Goal: Task Accomplishment & Management: Use online tool/utility

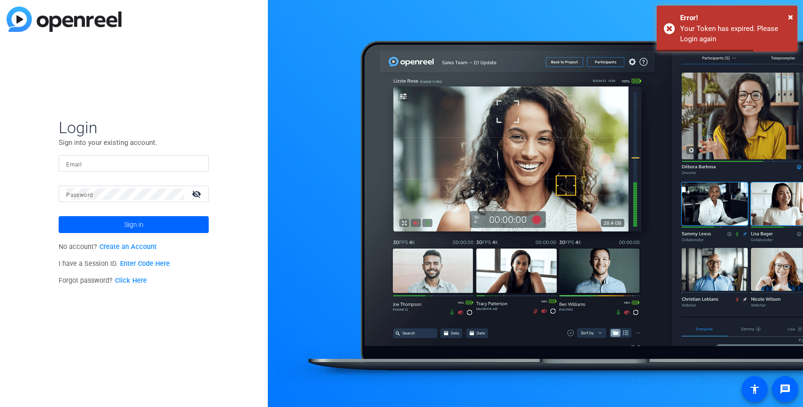
click at [109, 156] on div at bounding box center [133, 163] width 135 height 16
type input "t"
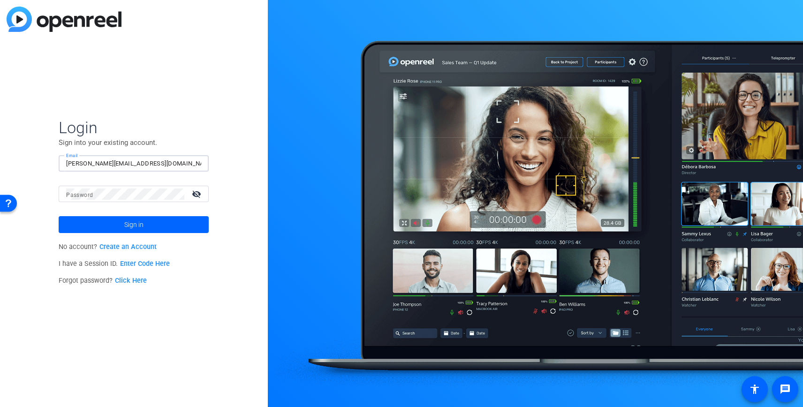
type input "[PERSON_NAME][EMAIL_ADDRESS][DOMAIN_NAME]"
click at [59, 216] on button "Sign in" at bounding box center [134, 224] width 150 height 17
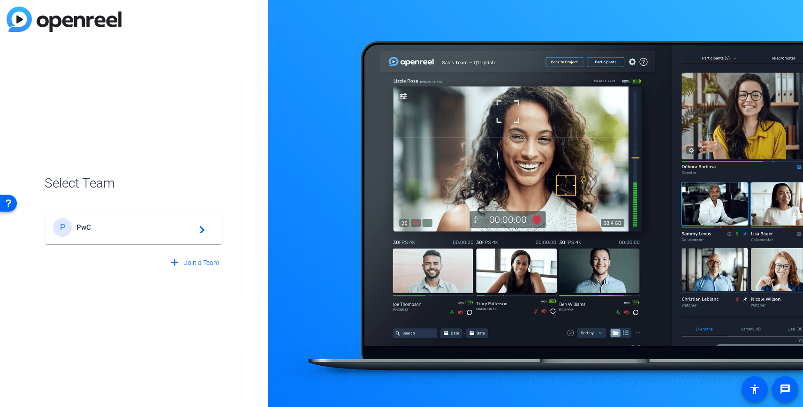
click at [107, 222] on div "P PwC navigate_next" at bounding box center [133, 227] width 161 height 19
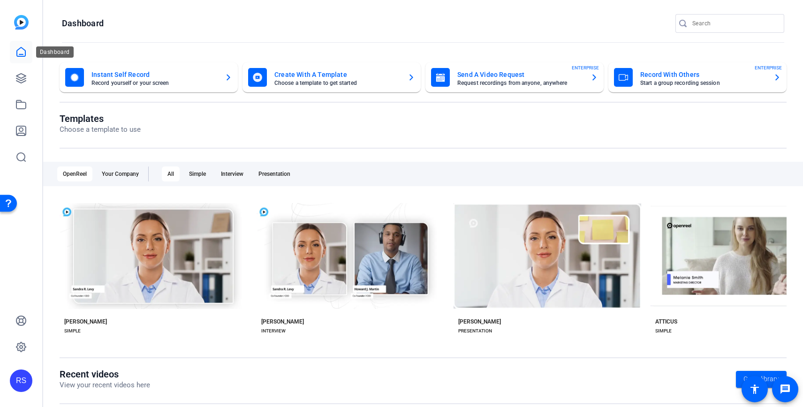
click at [18, 53] on icon at bounding box center [20, 51] width 11 height 11
click at [721, 76] on mat-card-title "Record With Others" at bounding box center [703, 74] width 126 height 11
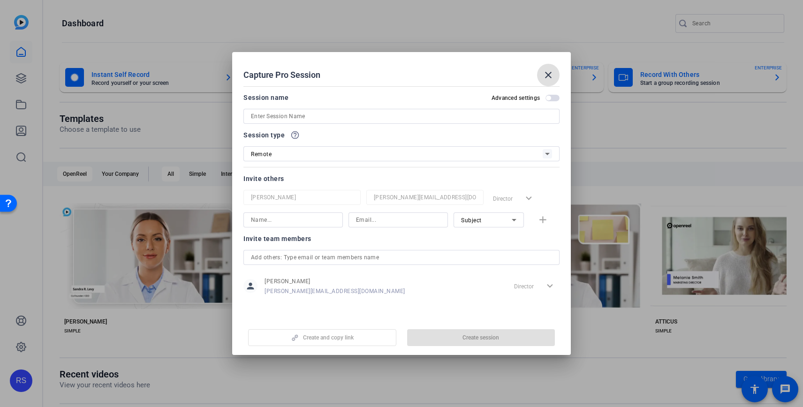
click at [394, 116] on input at bounding box center [401, 116] width 301 height 11
paste input "26_3552272_Citi account team workshop open"
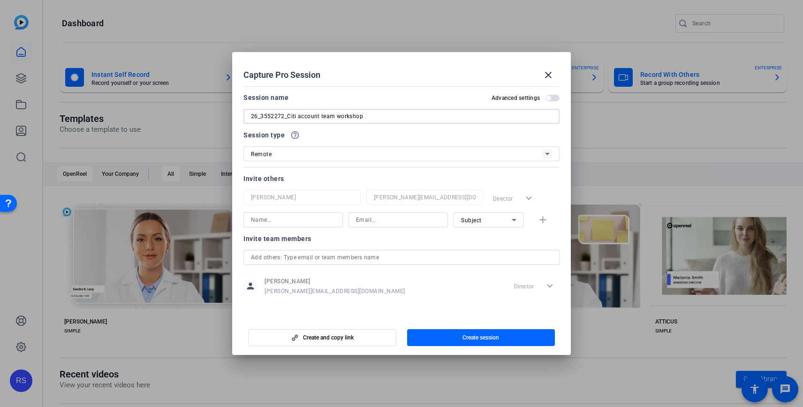
type input "26_3552272_Citi account team workshop"
click at [371, 226] on div at bounding box center [398, 219] width 84 height 15
paste input "[EMAIL_ADDRESS][PERSON_NAME][DOMAIN_NAME]"
type input "[EMAIL_ADDRESS][PERSON_NAME][DOMAIN_NAME]"
click at [286, 222] on input at bounding box center [293, 219] width 84 height 11
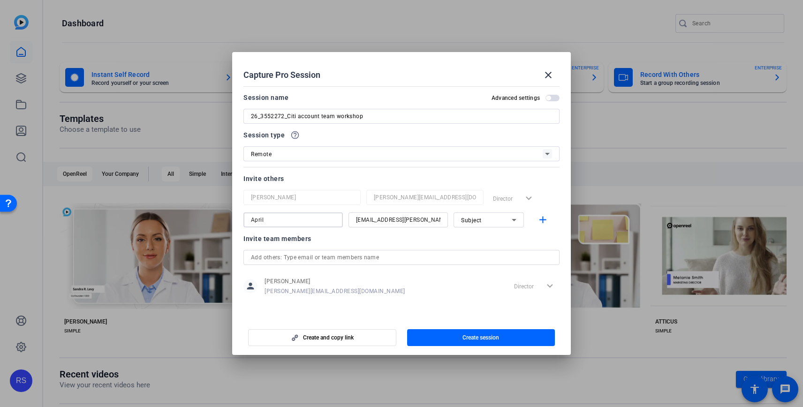
type input "April"
click at [346, 281] on div "person Roger Sano roger.sano@pwc.com Director expand_more" at bounding box center [401, 285] width 316 height 23
click at [468, 336] on span "Create session" at bounding box center [480, 338] width 37 height 8
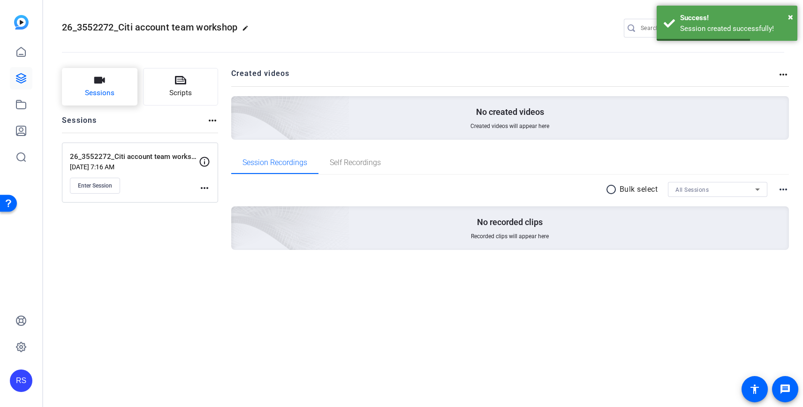
click at [104, 88] on span "Sessions" at bounding box center [100, 93] width 30 height 11
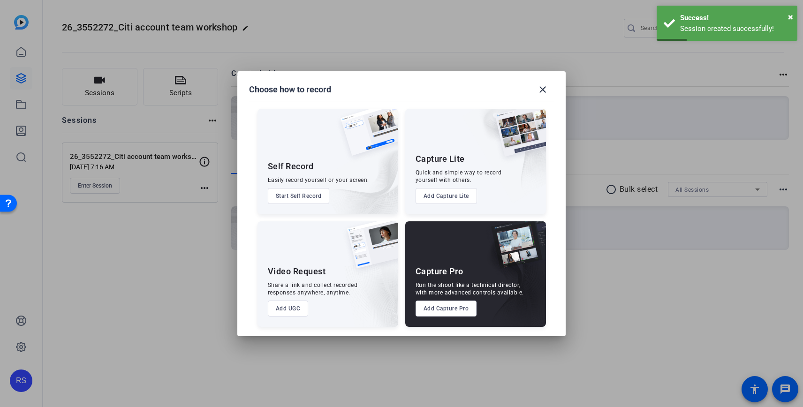
click at [196, 249] on div at bounding box center [401, 203] width 803 height 407
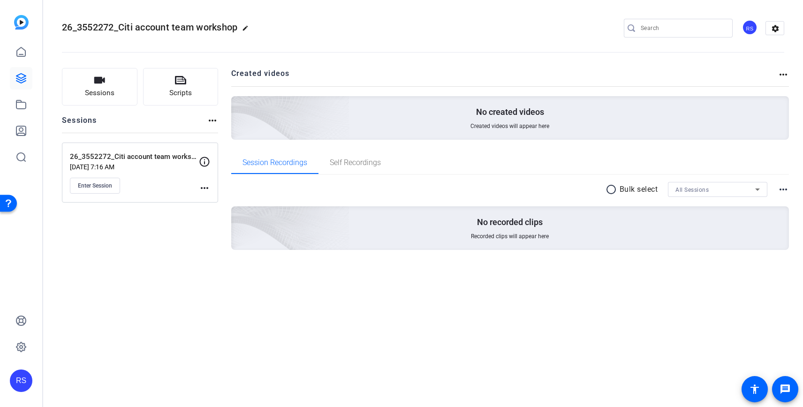
click at [208, 184] on mat-icon "more_horiz" at bounding box center [204, 187] width 11 height 11
click at [144, 192] on div at bounding box center [401, 203] width 803 height 407
click at [106, 183] on span "Enter Session" at bounding box center [95, 186] width 34 height 8
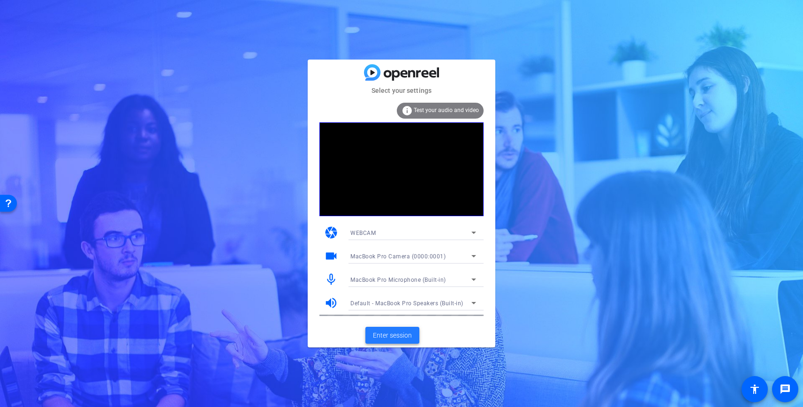
click at [401, 336] on span "Enter session" at bounding box center [392, 336] width 39 height 10
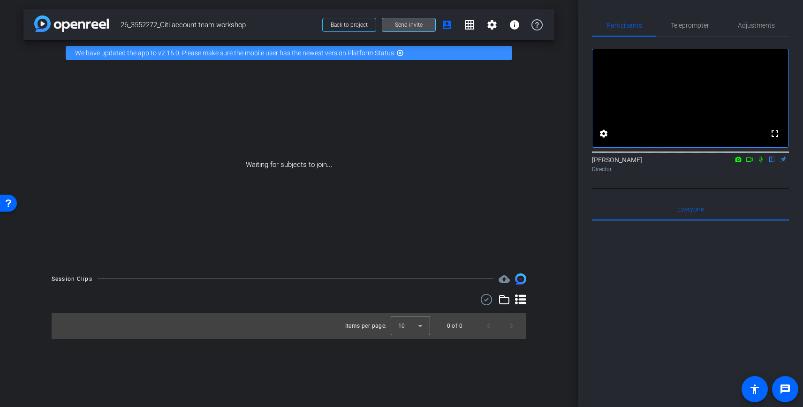
click at [397, 27] on span "Send invite" at bounding box center [409, 25] width 28 height 8
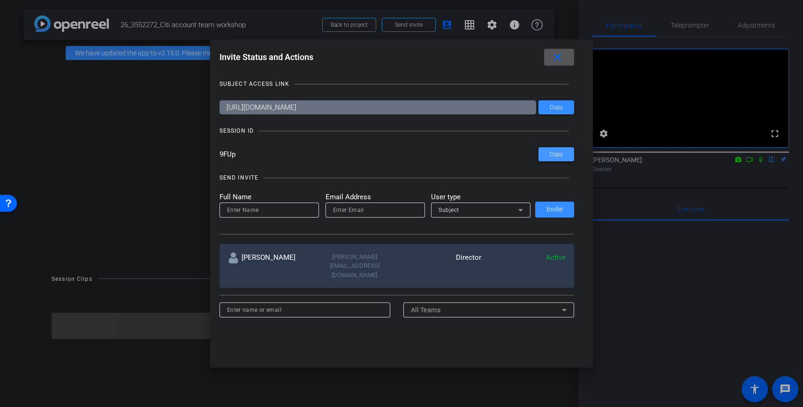
click at [559, 154] on span "Copy" at bounding box center [556, 154] width 13 height 7
click at [355, 211] on input "email" at bounding box center [375, 209] width 84 height 11
click at [362, 206] on input "email" at bounding box center [375, 209] width 84 height 11
paste input "[EMAIL_ADDRESS][PERSON_NAME][DOMAIN_NAME]"
type input "[EMAIL_ADDRESS][PERSON_NAME][DOMAIN_NAME]"
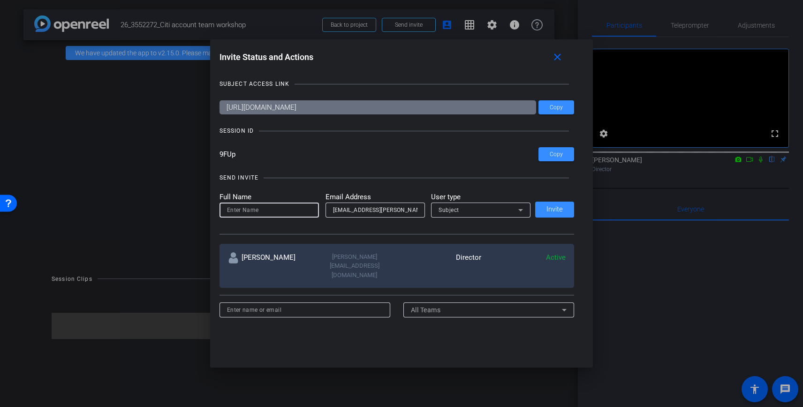
click at [252, 210] on input at bounding box center [269, 209] width 84 height 11
type input "April"
click at [452, 213] on span "Subject" at bounding box center [448, 210] width 21 height 7
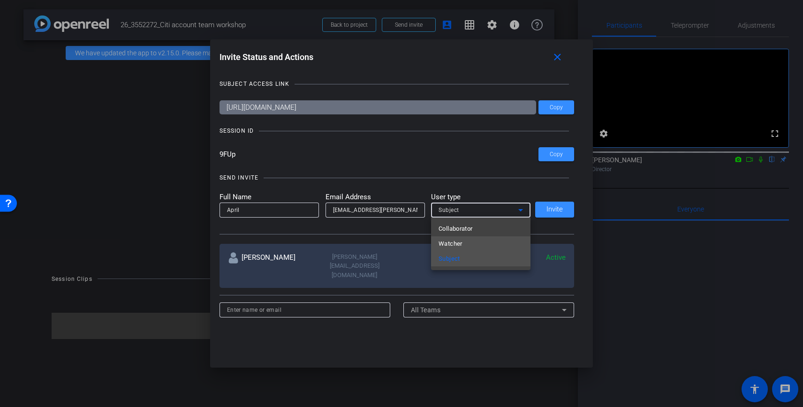
click at [456, 240] on span "Watcher" at bounding box center [450, 243] width 24 height 11
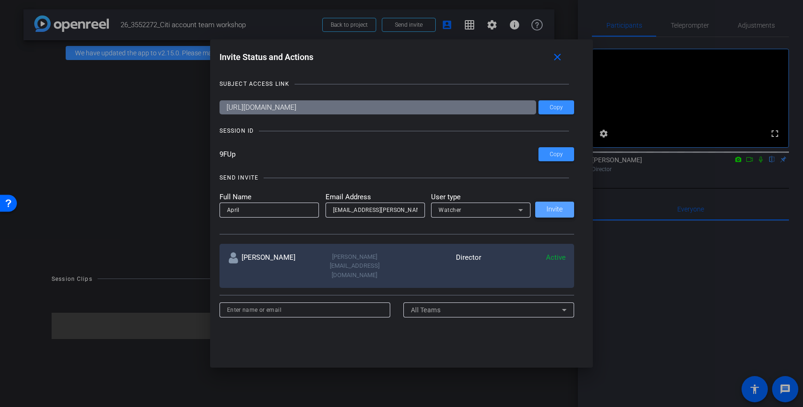
click at [555, 213] on span at bounding box center [554, 209] width 39 height 23
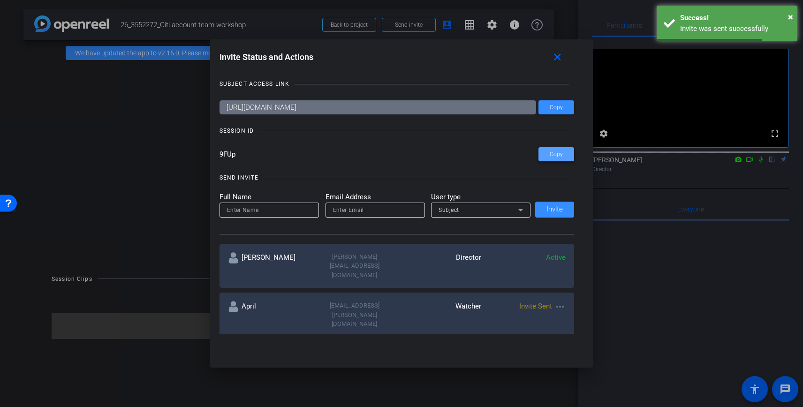
click at [559, 150] on span at bounding box center [556, 154] width 36 height 23
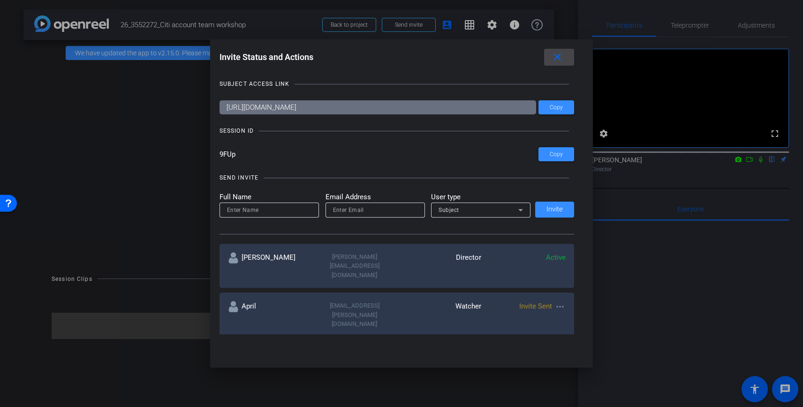
click at [557, 56] on mat-icon "close" at bounding box center [557, 58] width 12 height 12
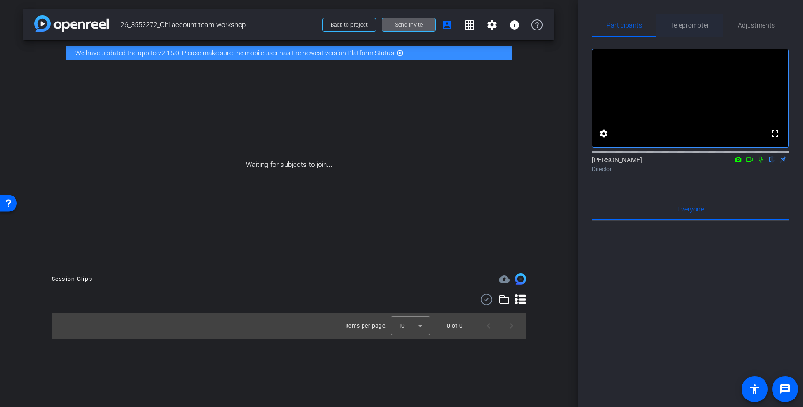
click at [697, 26] on span "Teleprompter" at bounding box center [690, 25] width 38 height 7
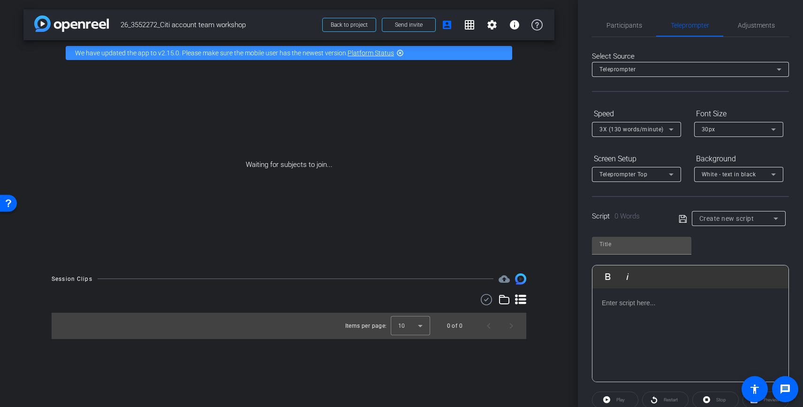
click at [617, 299] on p at bounding box center [690, 303] width 177 height 10
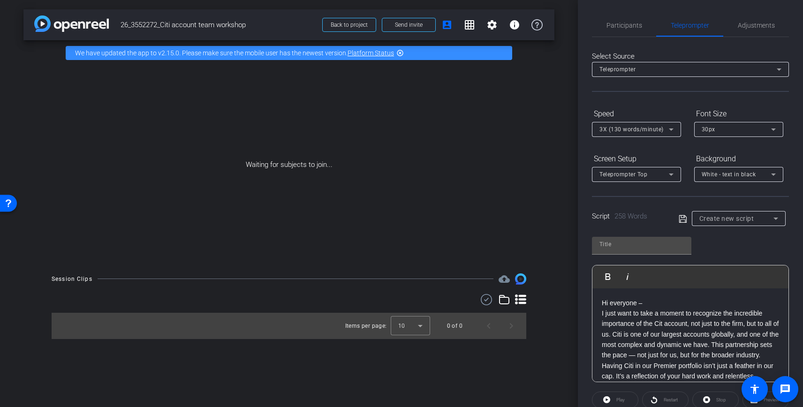
scroll to position [199, 0]
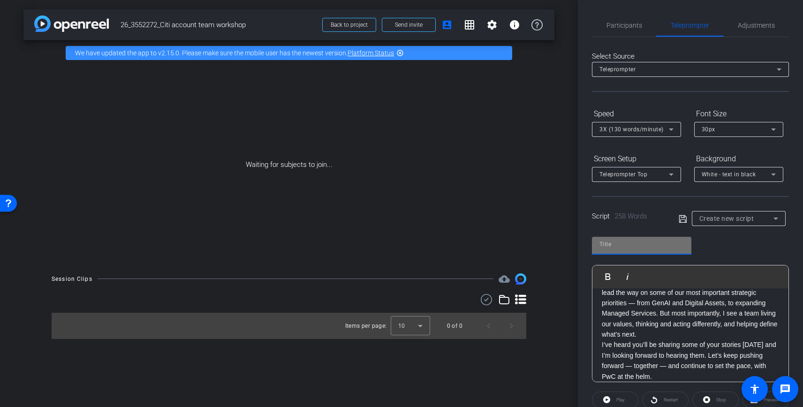
click at [619, 242] on input "text" at bounding box center [641, 244] width 84 height 11
type input "[PERSON_NAME]"
click at [683, 219] on icon at bounding box center [683, 218] width 8 height 11
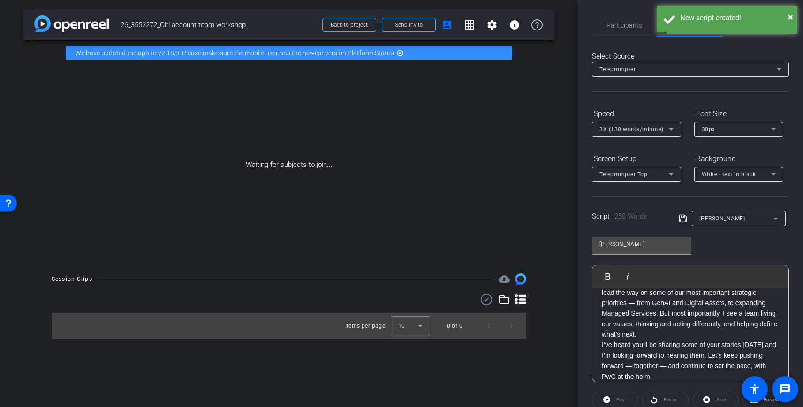
click at [659, 128] on span "3X (130 words/minute)" at bounding box center [631, 129] width 64 height 7
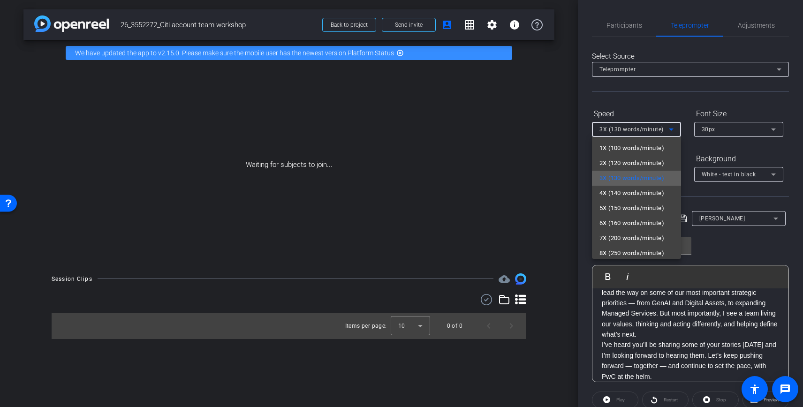
click at [643, 174] on span "3X (130 words/minute)" at bounding box center [631, 178] width 65 height 11
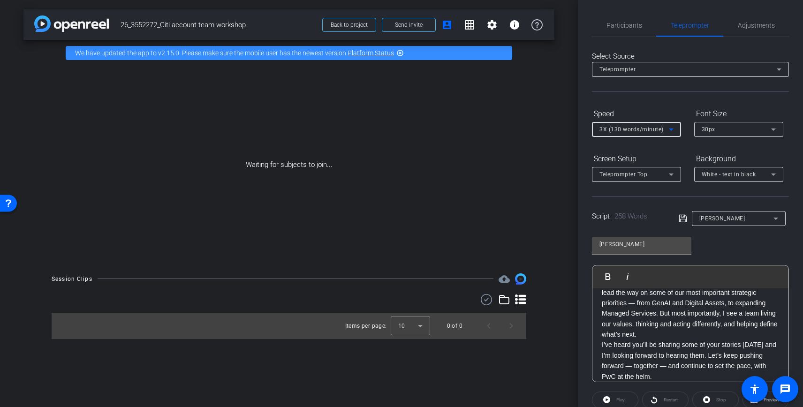
click at [706, 129] on span "30px" at bounding box center [709, 129] width 14 height 7
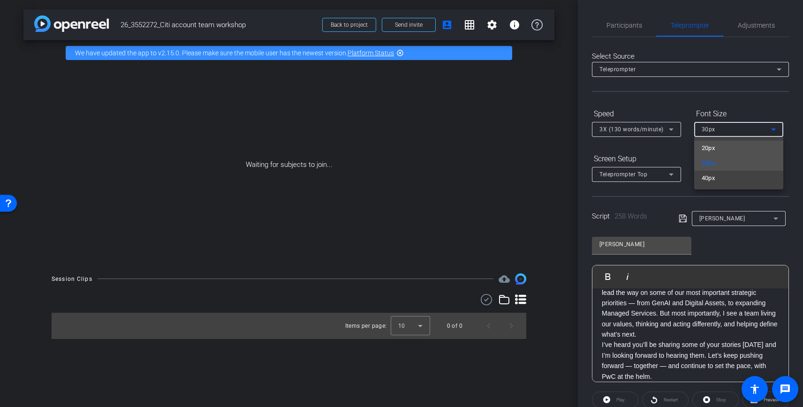
click at [708, 151] on span "20px" at bounding box center [709, 148] width 14 height 11
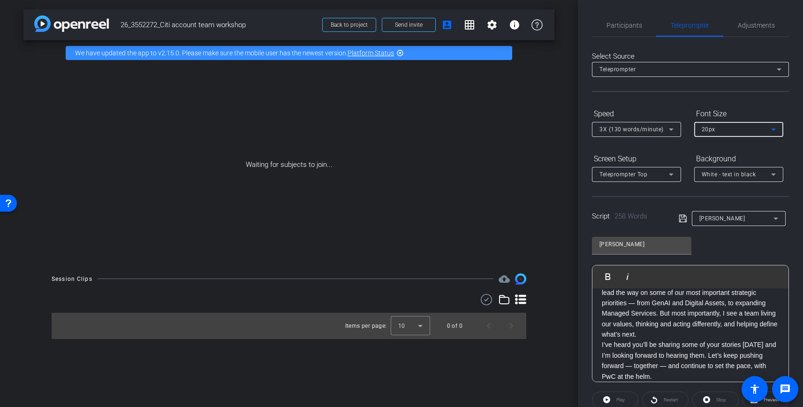
click at [664, 131] on div "3X (130 words/minute)" at bounding box center [633, 129] width 69 height 12
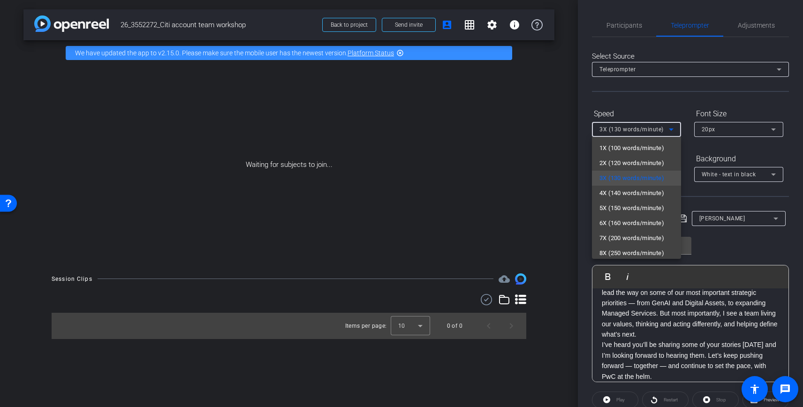
click at [667, 96] on div at bounding box center [401, 203] width 803 height 407
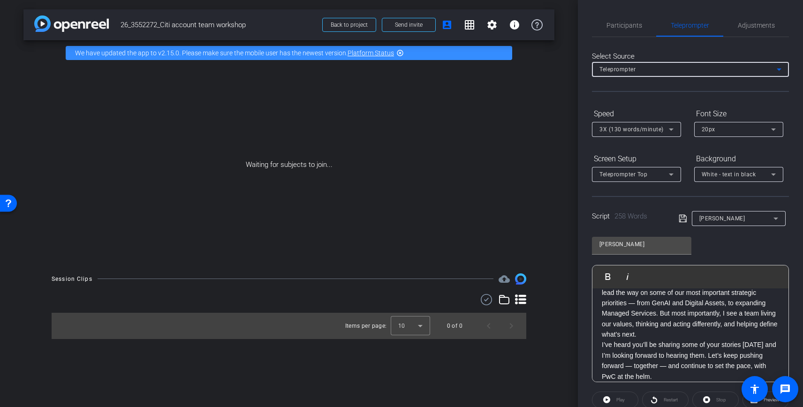
click at [669, 68] on div "Teleprompter" at bounding box center [687, 69] width 177 height 12
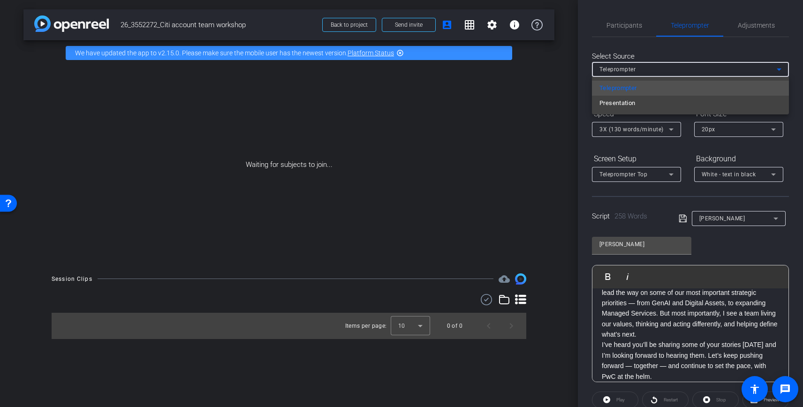
click at [669, 68] on div at bounding box center [401, 203] width 803 height 407
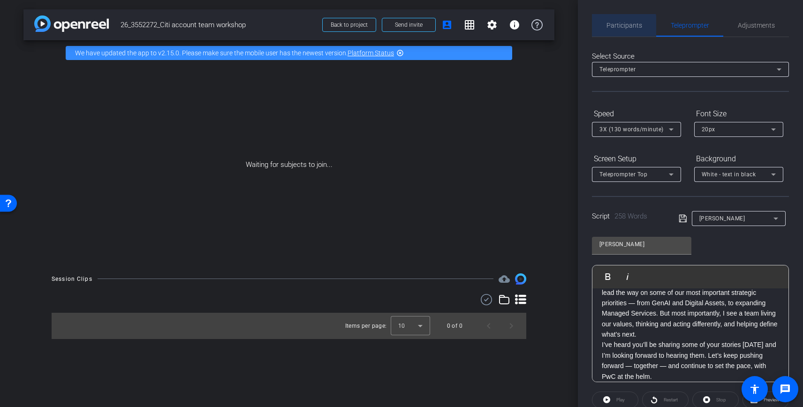
click at [615, 27] on span "Participants" at bounding box center [624, 25] width 36 height 7
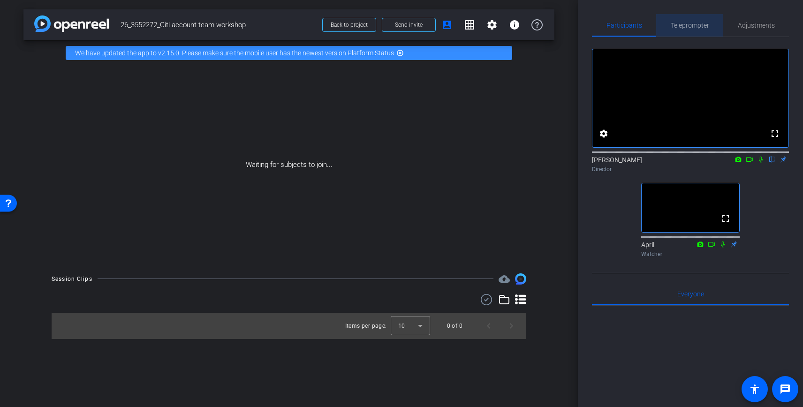
click at [705, 25] on span "Teleprompter" at bounding box center [690, 25] width 38 height 7
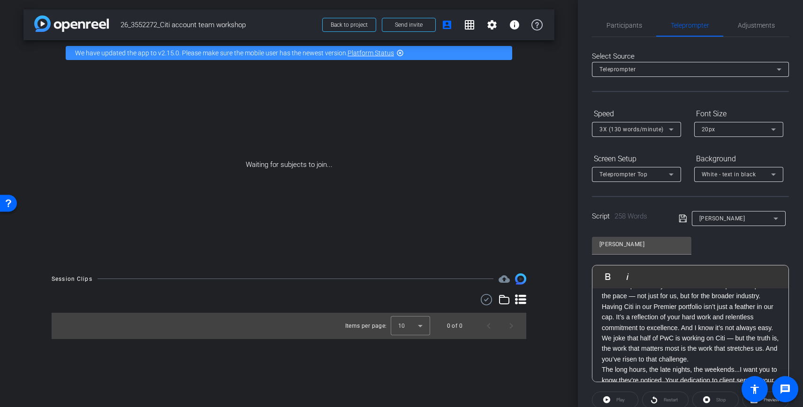
scroll to position [62, 0]
click at [602, 333] on p "Having Citi in our Premier portfolio isn’t just a feather in our cap. It’s a re…" at bounding box center [690, 329] width 177 height 63
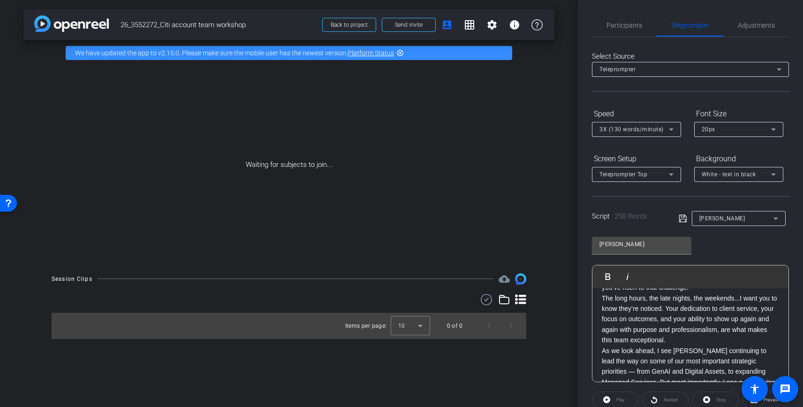
click at [599, 298] on div "Hi everyone – I just want to take a moment to recognize the incredible importan…" at bounding box center [690, 308] width 196 height 323
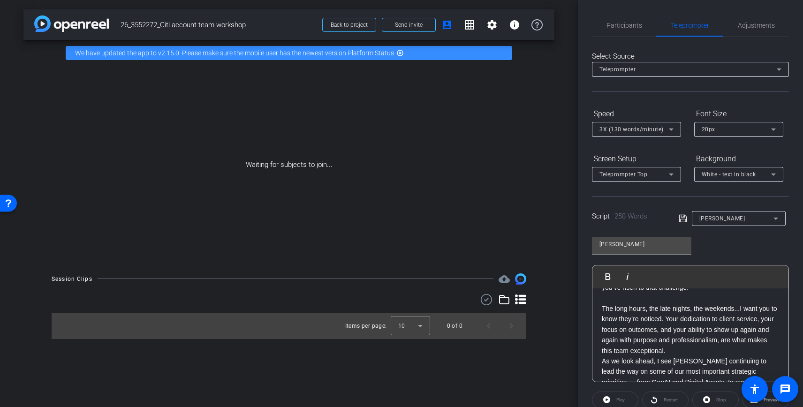
click at [601, 363] on div "Hi everyone – I just want to take a moment to recognize the incredible importan…" at bounding box center [690, 314] width 196 height 334
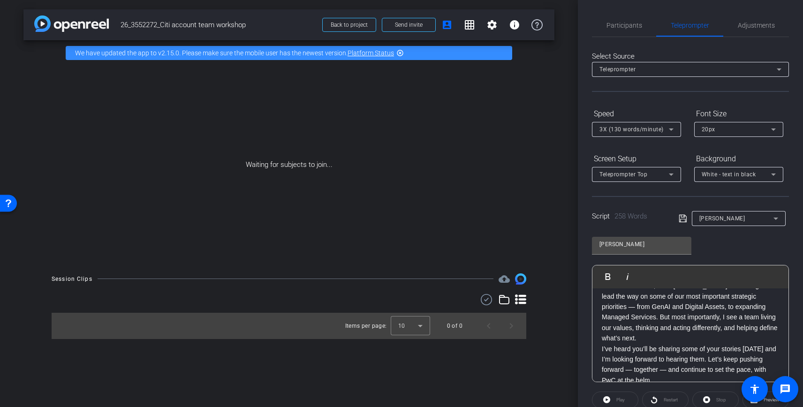
scroll to position [240, 0]
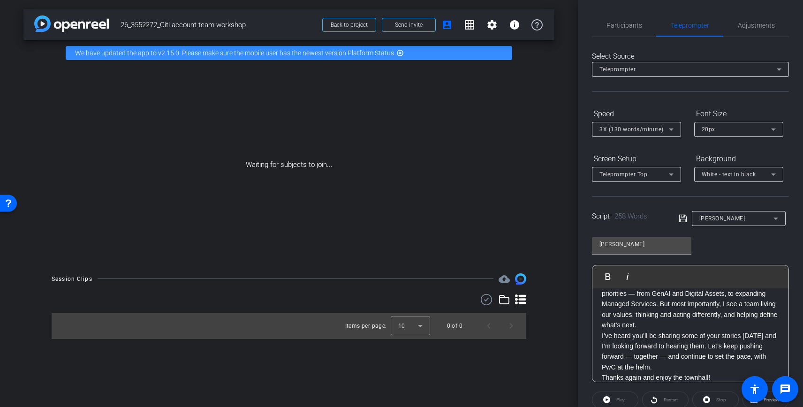
click at [602, 372] on p "Thanks again and enjoy the townhall!" at bounding box center [690, 377] width 177 height 10
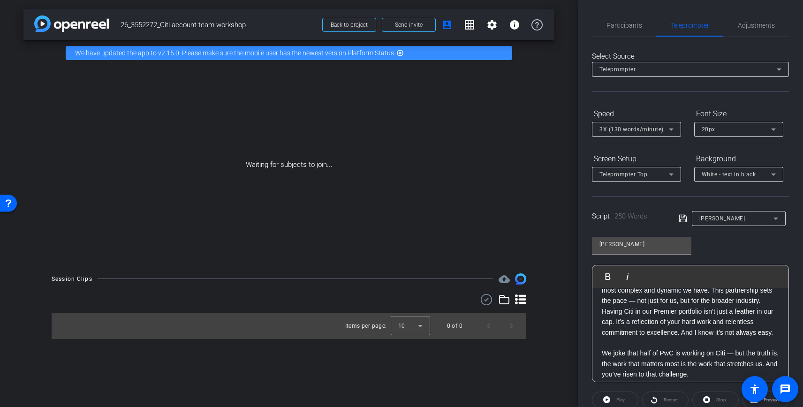
scroll to position [39, 0]
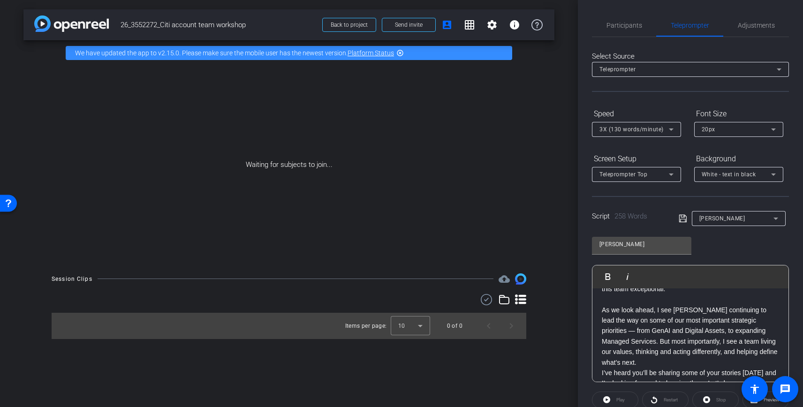
scroll to position [218, 0]
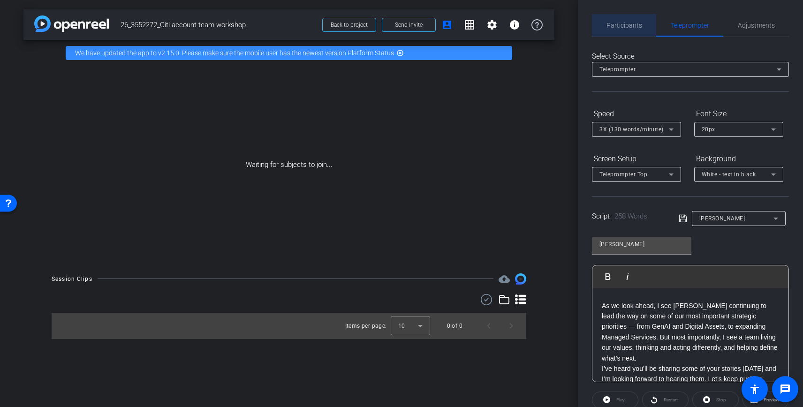
click at [629, 25] on span "Participants" at bounding box center [624, 25] width 36 height 7
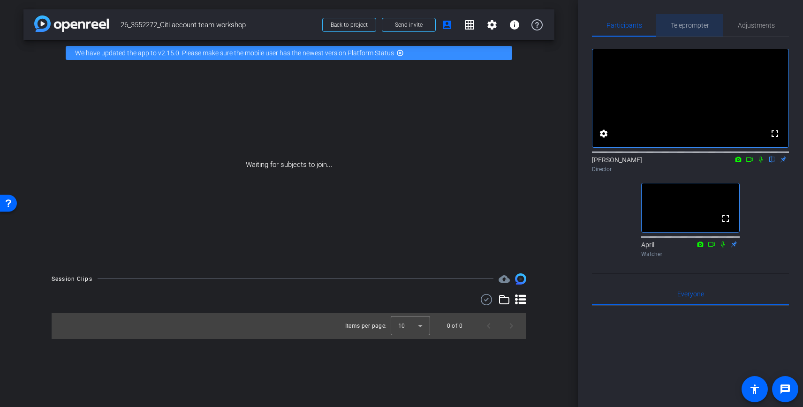
click at [693, 20] on span "Teleprompter" at bounding box center [690, 25] width 38 height 23
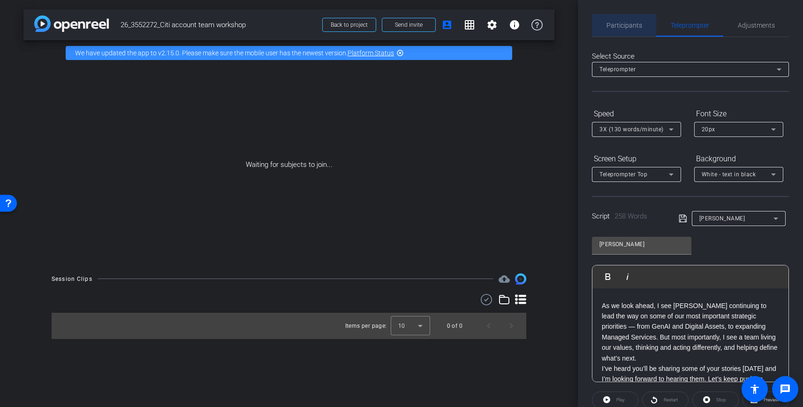
click at [640, 25] on span "Participants" at bounding box center [624, 25] width 36 height 7
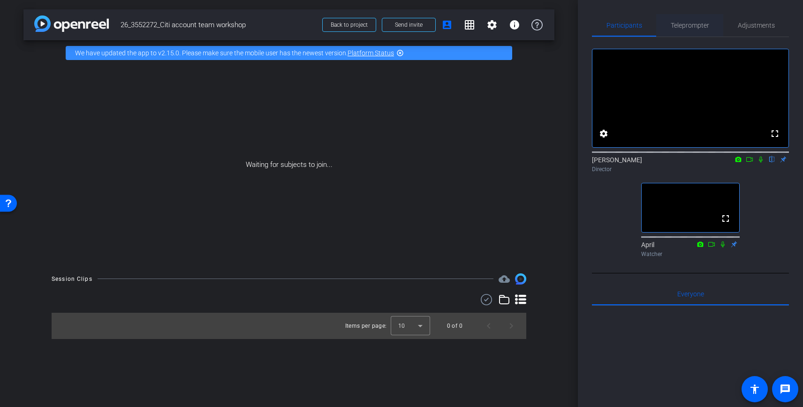
click at [683, 24] on span "Teleprompter" at bounding box center [690, 25] width 38 height 7
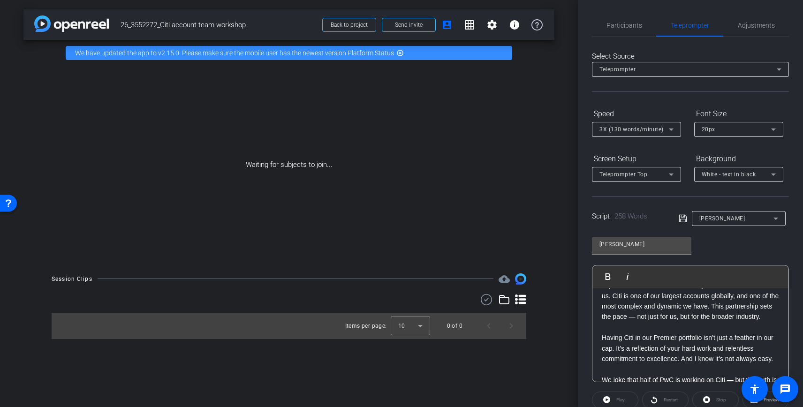
scroll to position [0, 0]
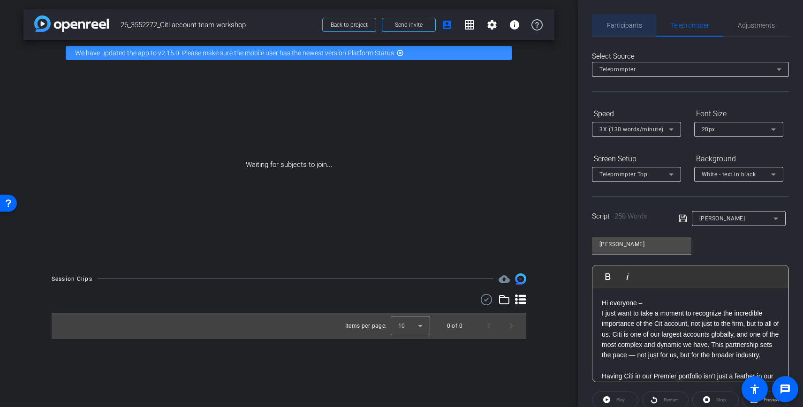
click at [625, 25] on span "Participants" at bounding box center [624, 25] width 36 height 7
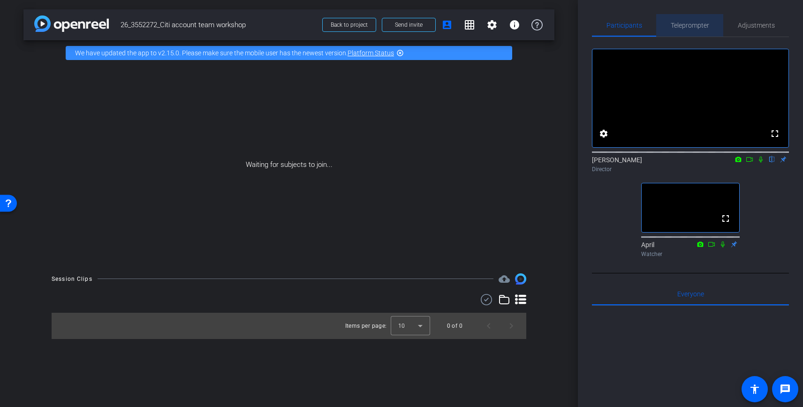
click at [692, 22] on span "Teleprompter" at bounding box center [690, 25] width 38 height 7
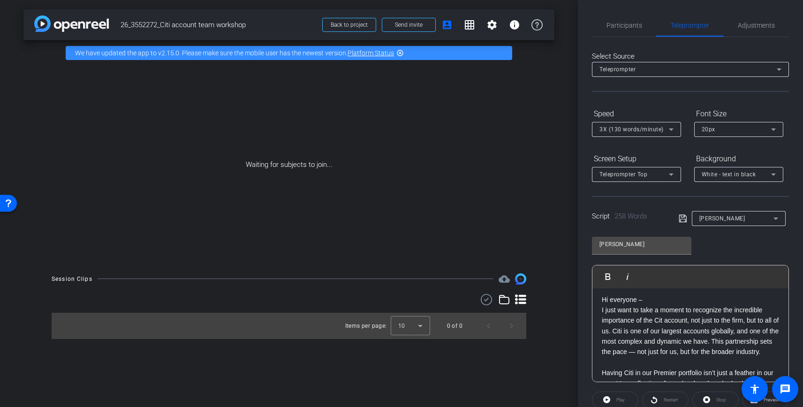
scroll to position [2, 0]
click at [615, 24] on span "Participants" at bounding box center [624, 25] width 36 height 7
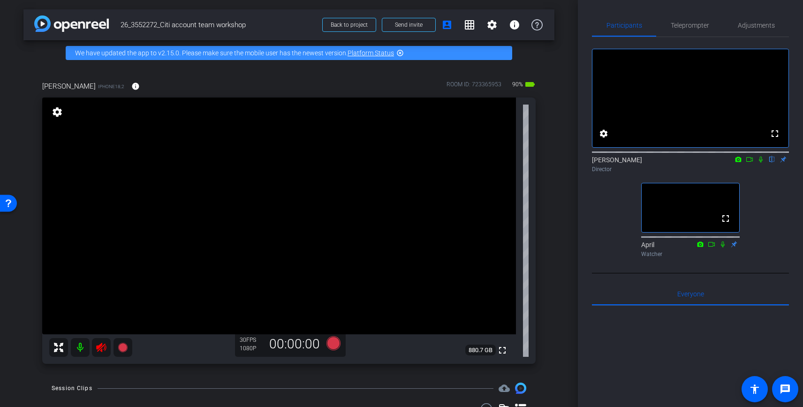
click at [96, 349] on icon at bounding box center [101, 347] width 11 height 11
click at [771, 18] on span "Adjustments" at bounding box center [756, 25] width 37 height 23
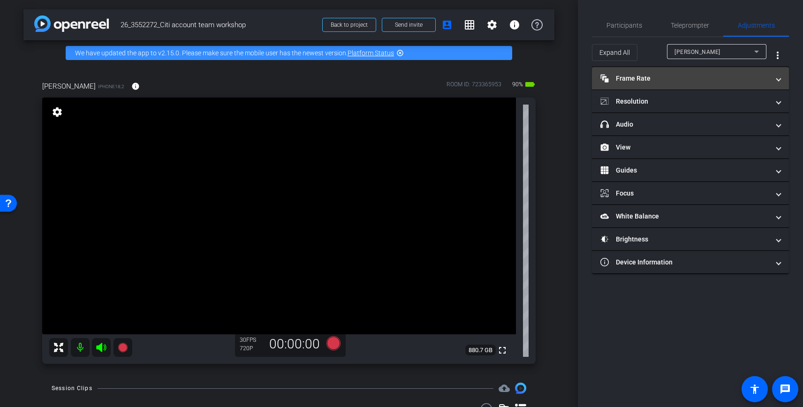
click at [657, 78] on mat-panel-title "Frame Rate Frame Rate" at bounding box center [684, 79] width 169 height 10
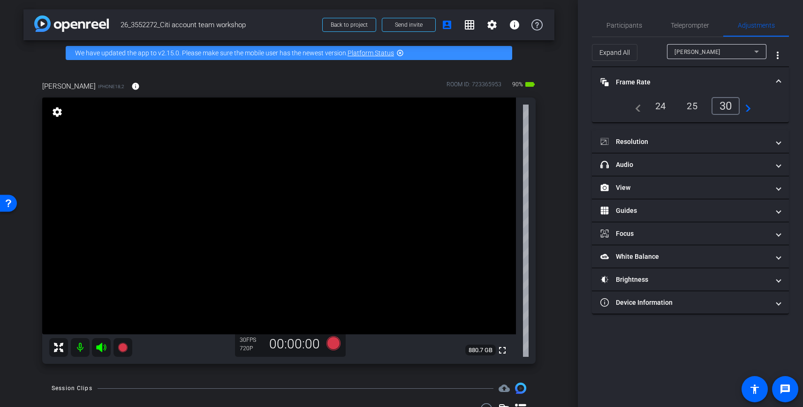
click at [660, 106] on div "24" at bounding box center [660, 106] width 25 height 16
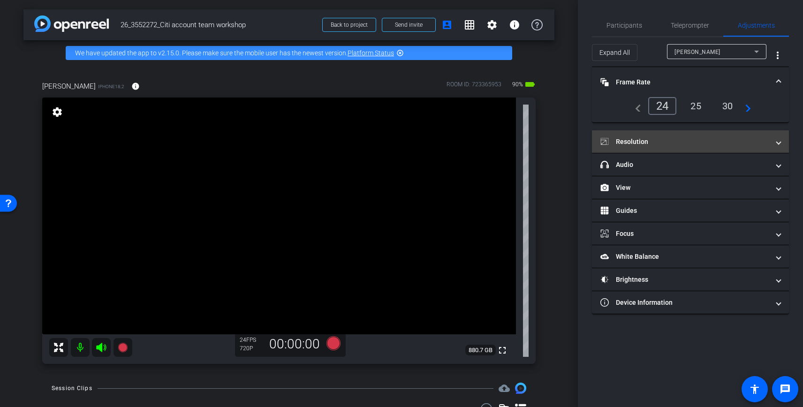
click at [655, 134] on mat-expansion-panel-header "Resolution" at bounding box center [690, 141] width 197 height 23
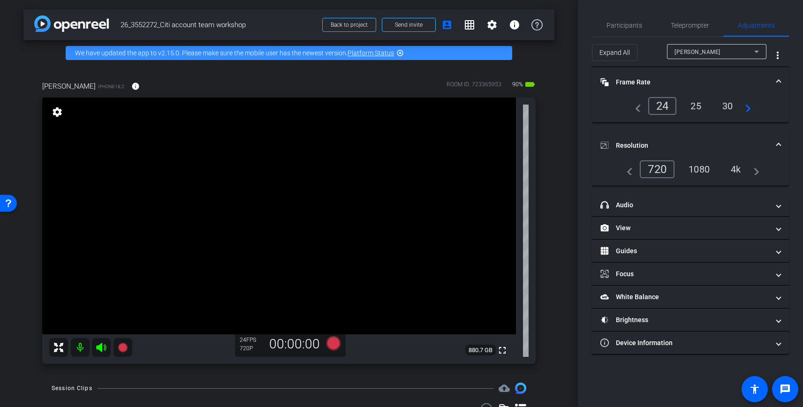
click at [732, 169] on div "4k" at bounding box center [736, 169] width 24 height 16
click at [690, 24] on span "Teleprompter" at bounding box center [690, 25] width 38 height 7
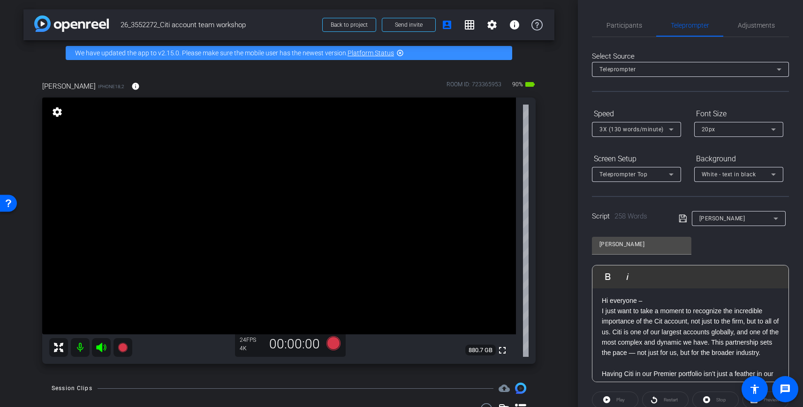
click at [667, 315] on p "I just want to take a moment to recognize the incredible importance of the Cit …" at bounding box center [690, 332] width 177 height 53
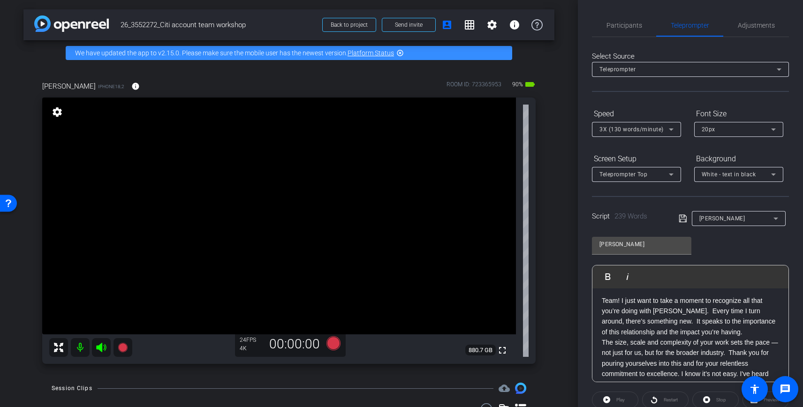
scroll to position [178, 0]
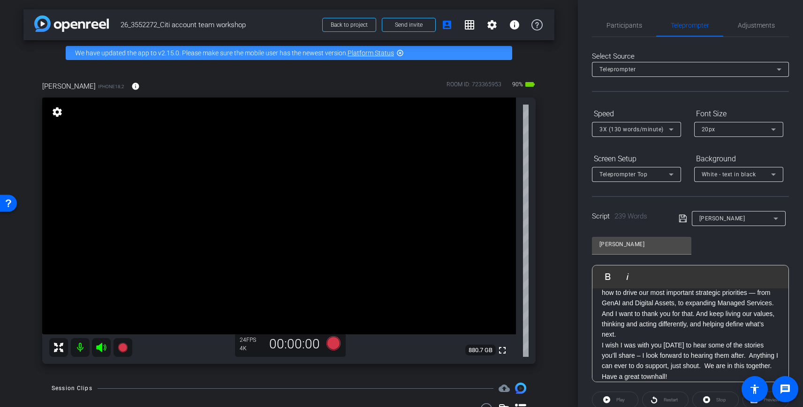
click at [683, 222] on icon at bounding box center [683, 218] width 8 height 11
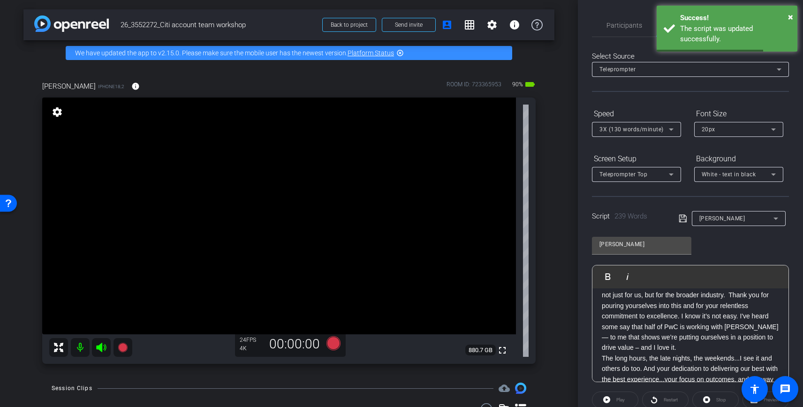
scroll to position [0, 0]
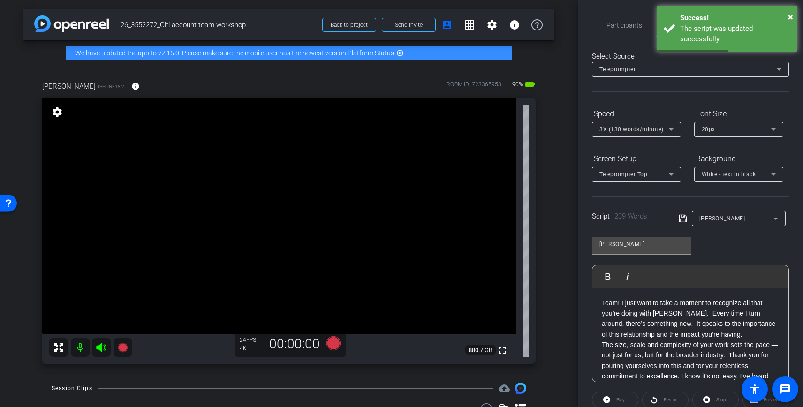
click at [730, 336] on p "Team! I just want to take a moment to recognize all that you’re doing with [PER…" at bounding box center [690, 319] width 177 height 42
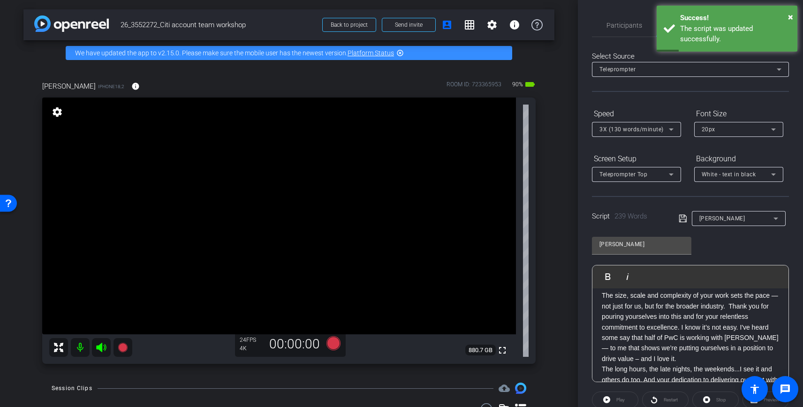
scroll to position [63, 0]
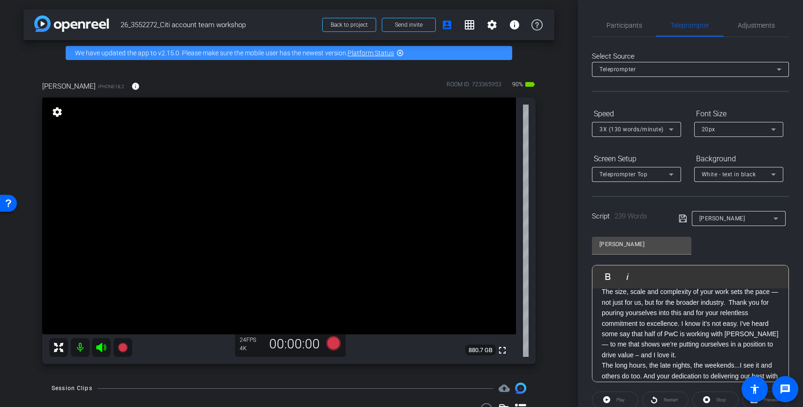
click at [659, 356] on p "The size, scale and complexity of your work sets the pace — not just for us, bu…" at bounding box center [690, 324] width 177 height 74
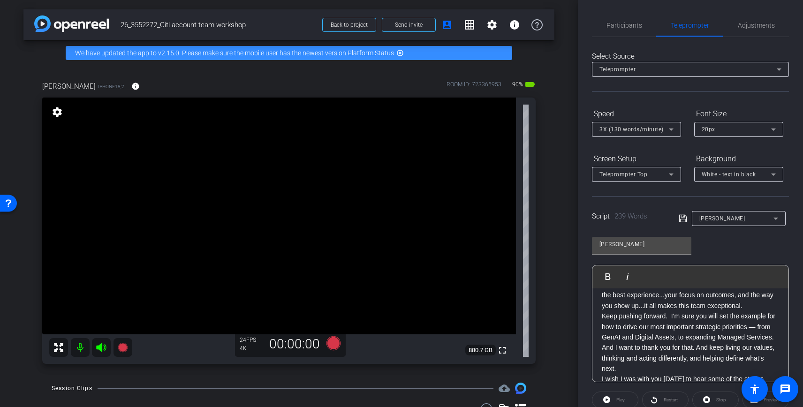
click at [763, 304] on p "The long hours, the late nights, the weekends...I see it and others do too. And…" at bounding box center [690, 290] width 177 height 42
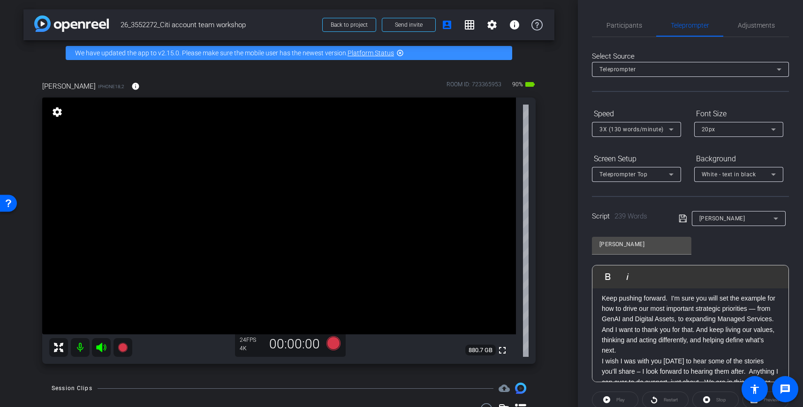
scroll to position [207, 0]
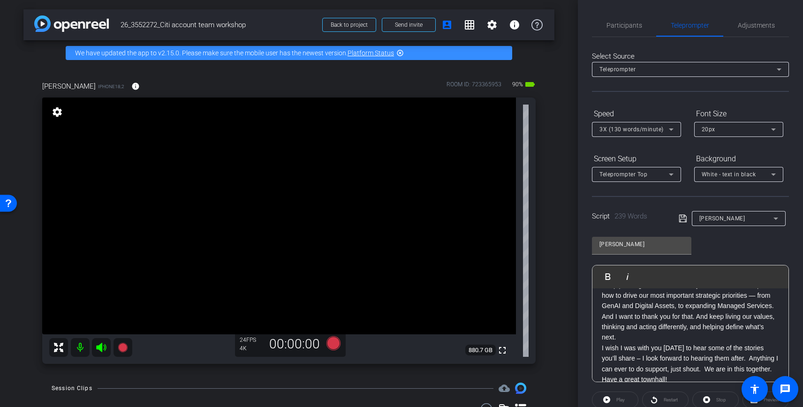
click at [659, 337] on p "Keep pushing forward. I'm sure you will set the example for how to drive our mo…" at bounding box center [690, 311] width 177 height 63
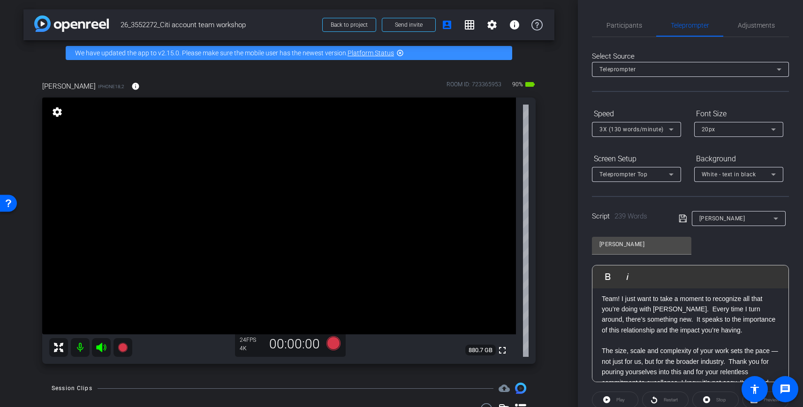
scroll to position [0, 0]
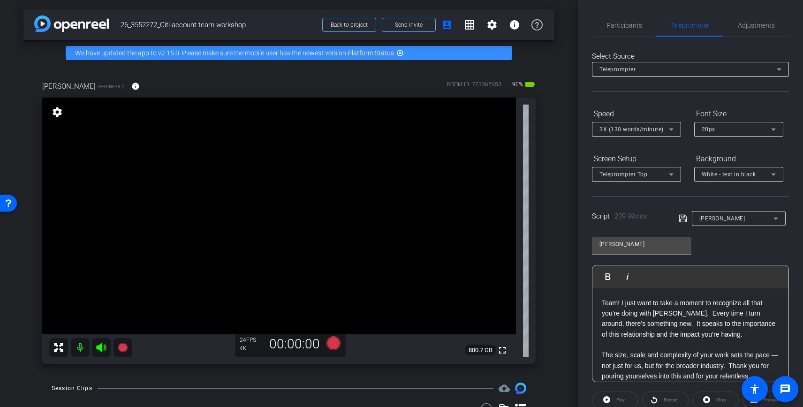
click at [682, 217] on icon at bounding box center [683, 218] width 8 height 11
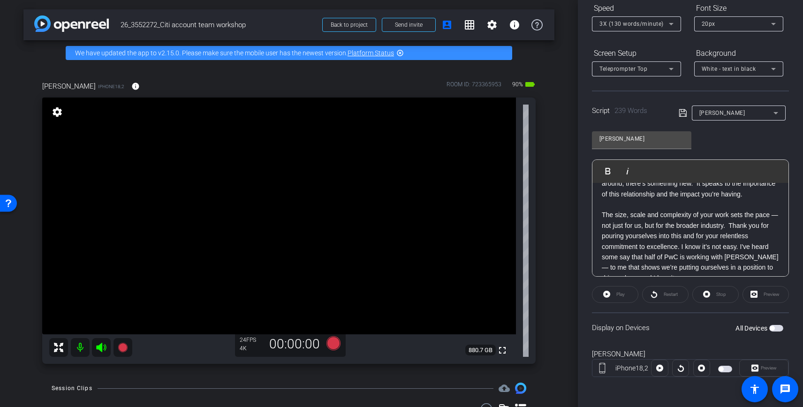
scroll to position [57, 0]
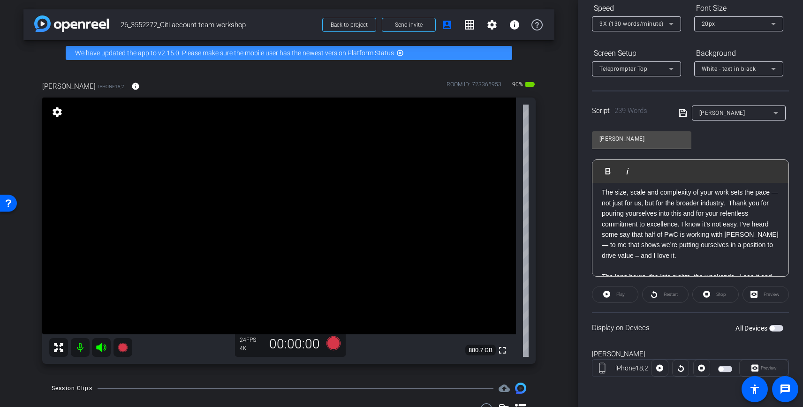
click at [769, 294] on div "Preview" at bounding box center [765, 294] width 46 height 17
click at [774, 325] on span "button" at bounding box center [776, 328] width 14 height 7
click at [778, 297] on div "Preview" at bounding box center [765, 294] width 46 height 17
click at [762, 292] on div "Preview" at bounding box center [765, 294] width 46 height 17
click at [761, 368] on span "Preview" at bounding box center [769, 367] width 16 height 5
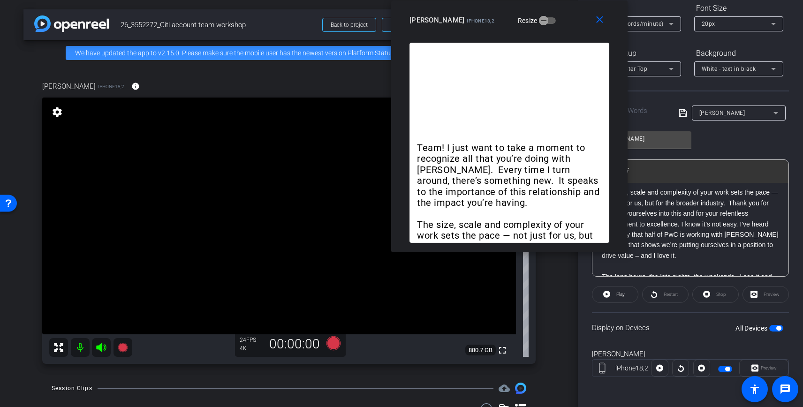
drag, startPoint x: 383, startPoint y: 88, endPoint x: 490, endPoint y: -4, distance: 141.7
click at [490, 0] on html "Accessibility Screen-Reader Guide, Feedback, and Issue Reporting | New window m…" at bounding box center [401, 203] width 803 height 407
click at [333, 343] on icon at bounding box center [333, 343] width 14 height 14
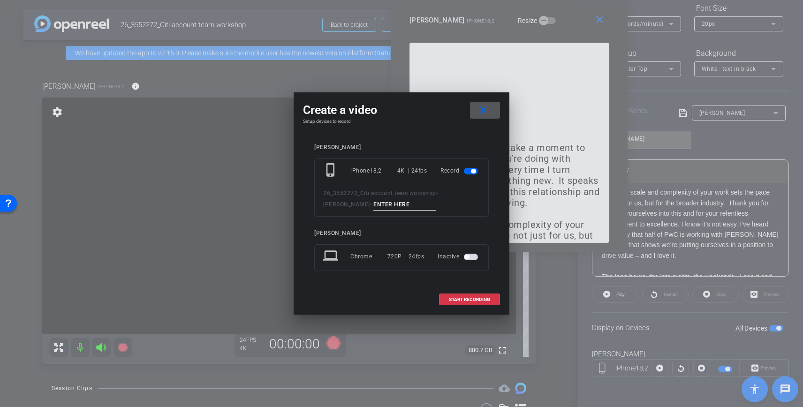
click at [373, 204] on input at bounding box center [404, 205] width 63 height 12
type input "01"
click at [471, 300] on span "START RECORDING" at bounding box center [469, 299] width 41 height 5
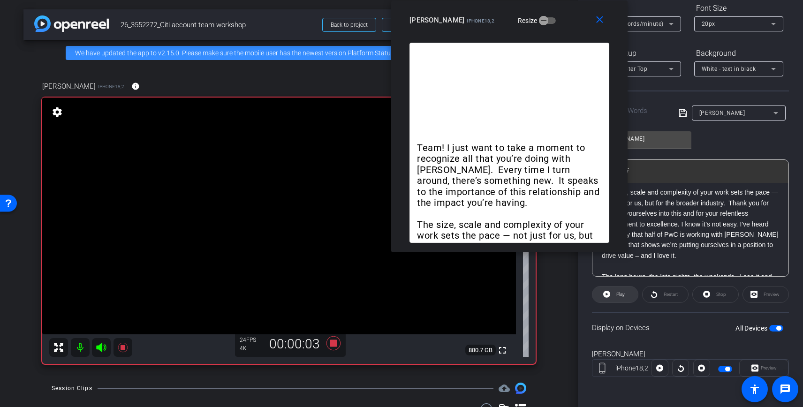
click at [606, 294] on icon at bounding box center [606, 294] width 7 height 12
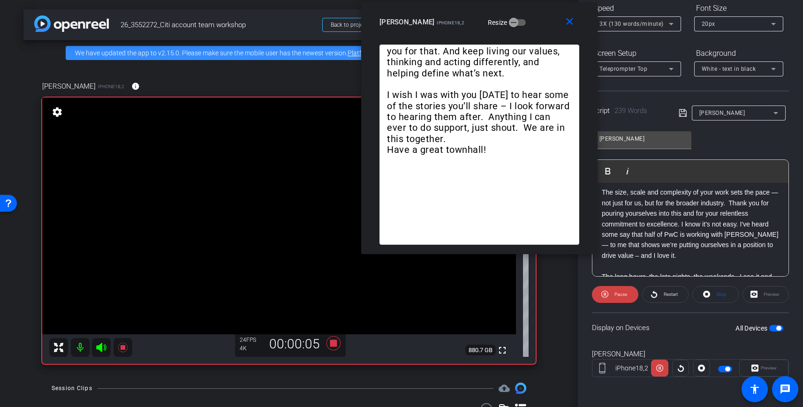
drag, startPoint x: 568, startPoint y: 23, endPoint x: 525, endPoint y: 30, distance: 43.7
click at [525, 30] on div "[PERSON_NAME] iPhone18,2 Resize" at bounding box center [482, 22] width 207 height 17
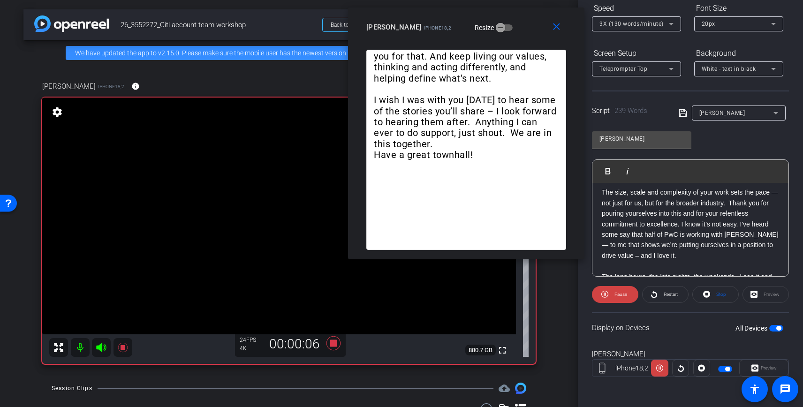
click at [627, 21] on span "3X (130 words/minute)" at bounding box center [631, 24] width 64 height 7
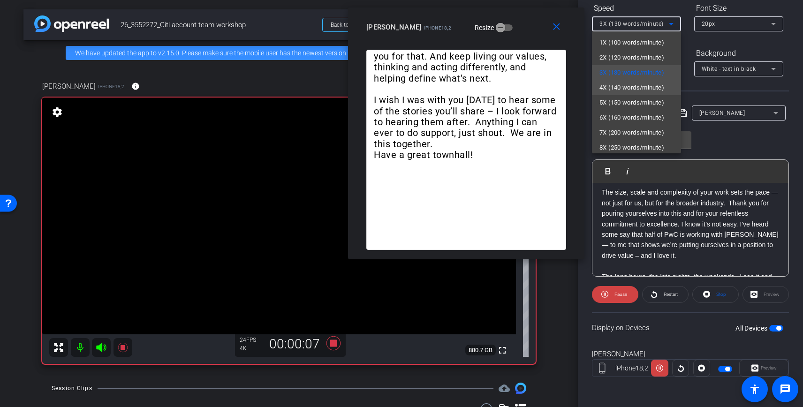
click at [620, 91] on span "4X (140 words/minute)" at bounding box center [631, 87] width 65 height 11
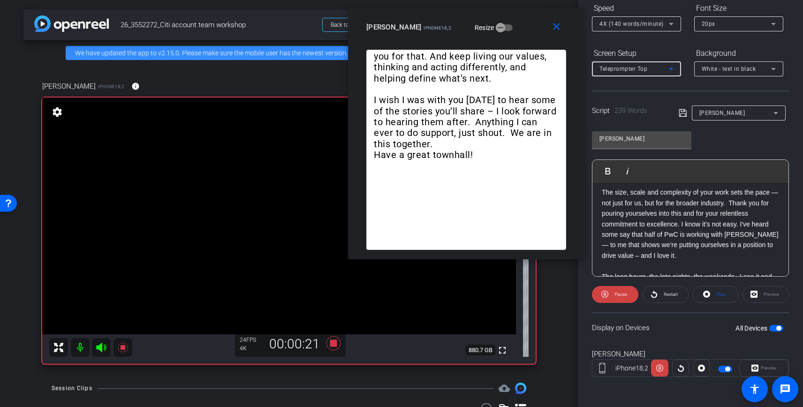
click at [628, 69] on span "Teleprompter Top" at bounding box center [623, 69] width 48 height 7
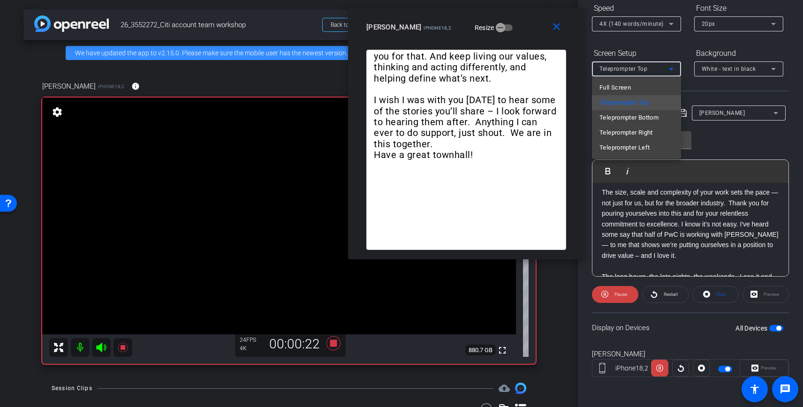
click at [628, 24] on div at bounding box center [401, 203] width 803 height 407
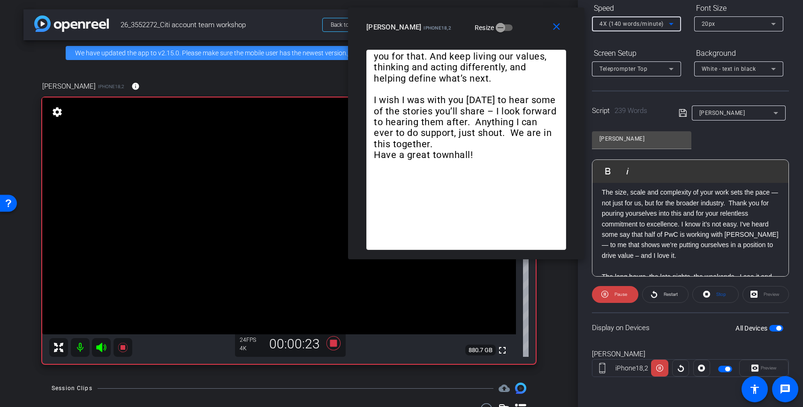
click at [628, 24] on span "4X (140 words/minute)" at bounding box center [631, 24] width 64 height 7
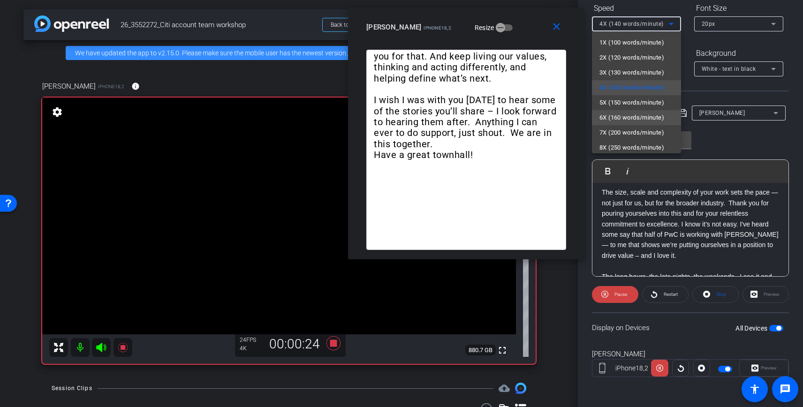
click at [622, 114] on span "6X (160 words/minute)" at bounding box center [631, 117] width 65 height 11
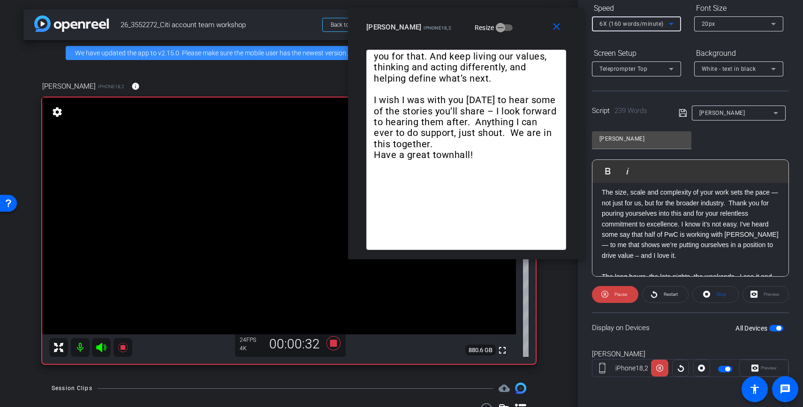
click at [636, 21] on span "6X (160 words/minute)" at bounding box center [631, 24] width 64 height 7
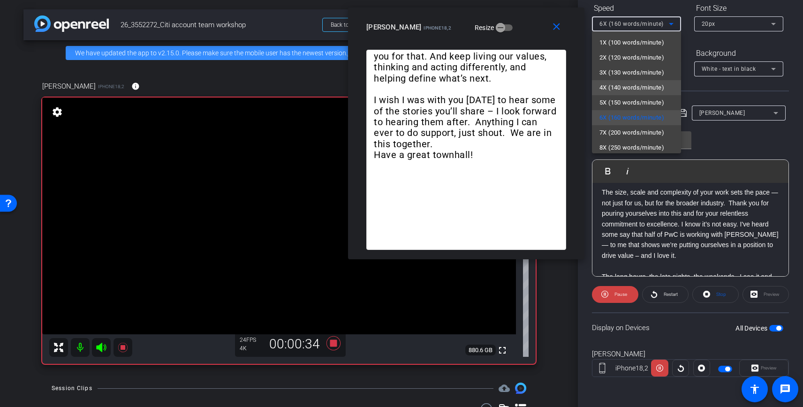
click at [620, 84] on span "4X (140 words/minute)" at bounding box center [631, 87] width 65 height 11
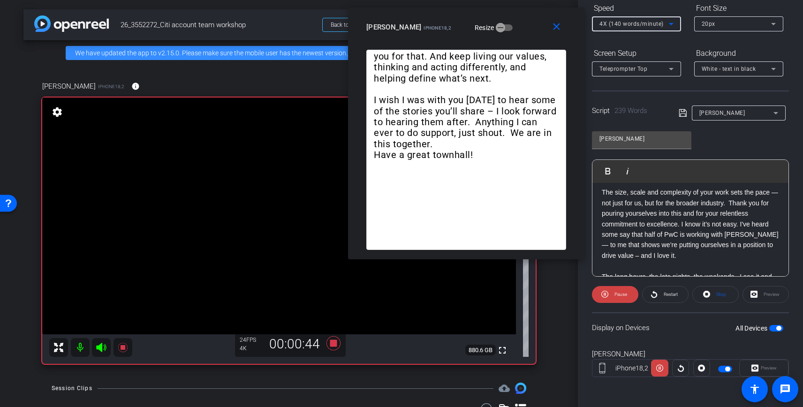
click at [633, 27] on span "4X (140 words/minute)" at bounding box center [631, 24] width 64 height 7
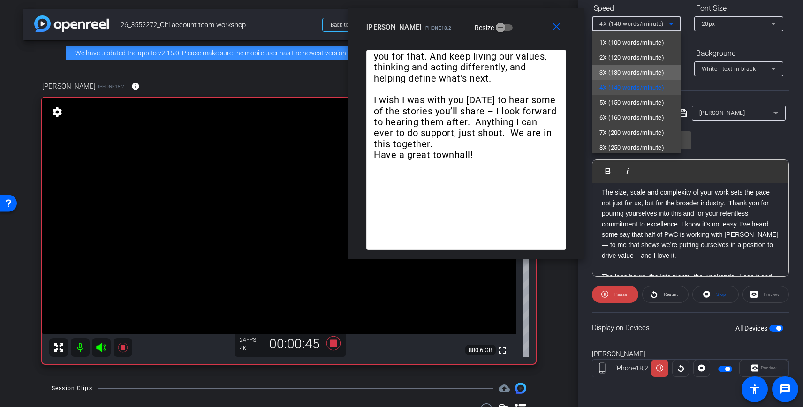
click at [624, 68] on span "3X (130 words/minute)" at bounding box center [631, 72] width 65 height 11
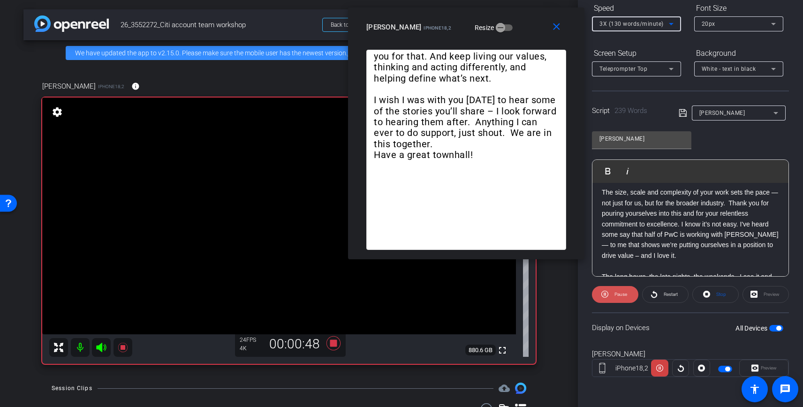
click at [604, 294] on icon at bounding box center [604, 294] width 7 height 7
click at [604, 294] on icon at bounding box center [606, 294] width 7 height 7
click at [604, 294] on icon at bounding box center [604, 294] width 7 height 7
click at [604, 294] on icon at bounding box center [606, 294] width 7 height 7
click at [613, 294] on span "Pause" at bounding box center [619, 294] width 15 height 13
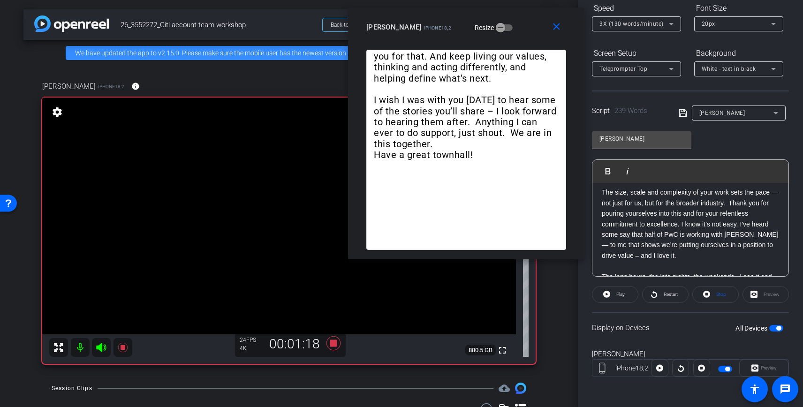
click at [631, 20] on div "3X (130 words/minute)" at bounding box center [633, 24] width 69 height 12
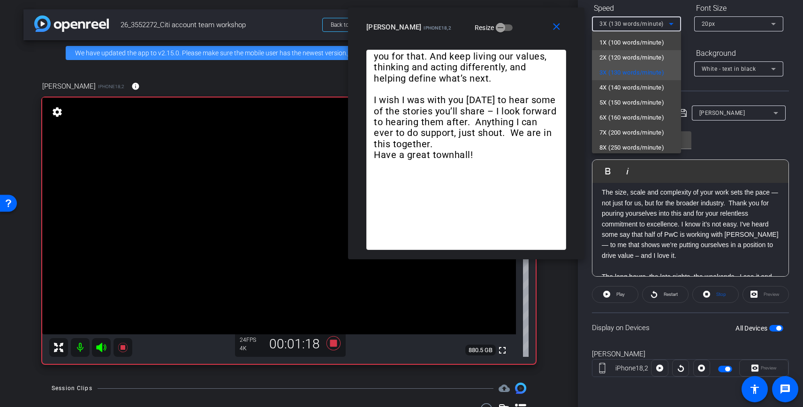
click at [624, 58] on span "2X (120 words/minute)" at bounding box center [631, 57] width 65 height 11
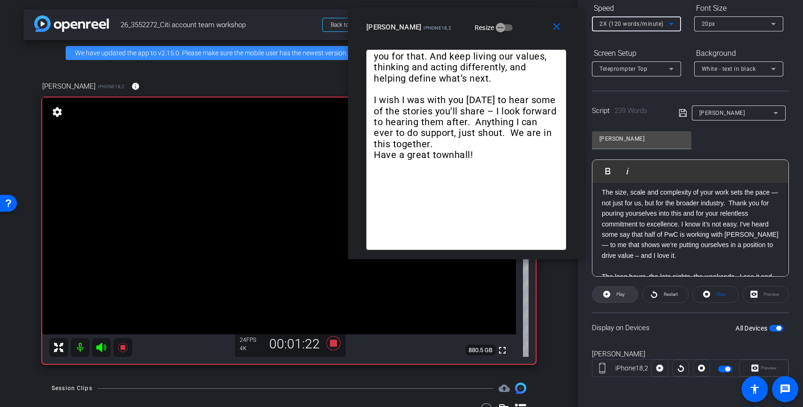
click at [617, 295] on span "Play" at bounding box center [620, 294] width 8 height 5
click at [334, 342] on icon at bounding box center [333, 343] width 14 height 14
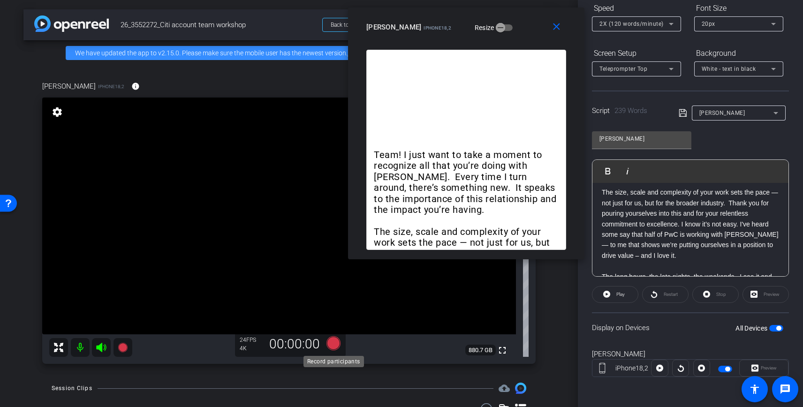
click at [336, 346] on icon at bounding box center [333, 343] width 14 height 14
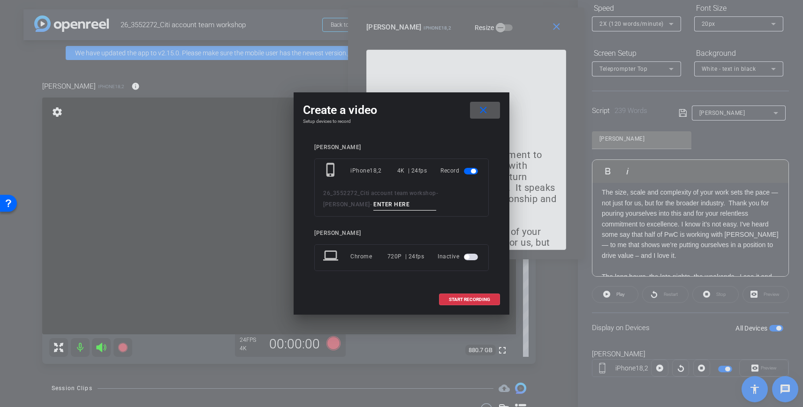
click at [373, 204] on input at bounding box center [404, 205] width 63 height 12
type input "02"
click at [463, 303] on span at bounding box center [469, 299] width 60 height 23
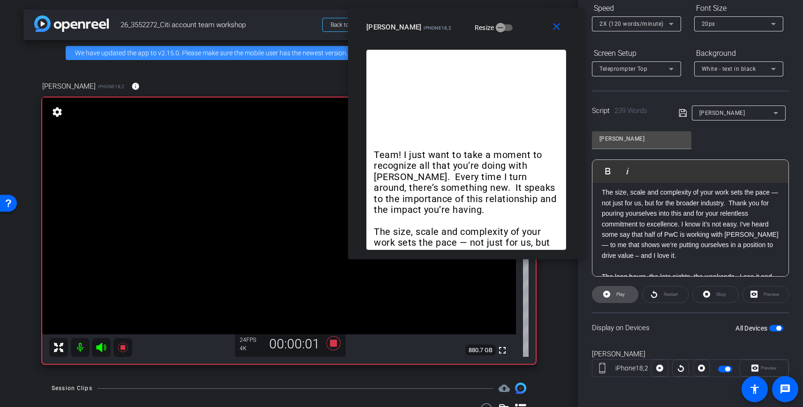
click at [611, 294] on span at bounding box center [614, 294] width 45 height 23
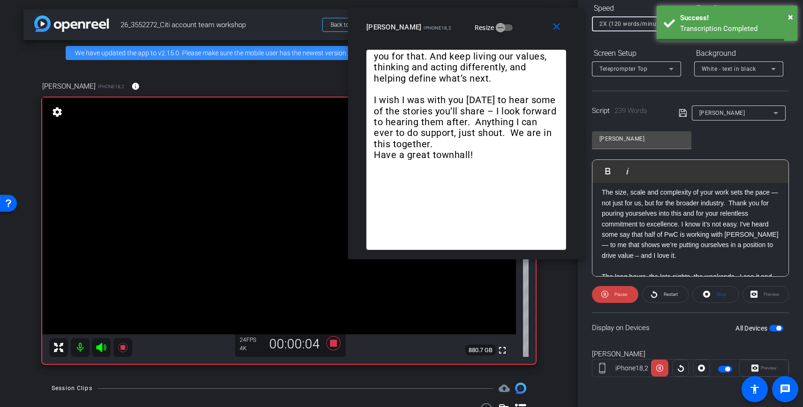
click at [634, 22] on span "2X (120 words/minute)" at bounding box center [631, 24] width 64 height 7
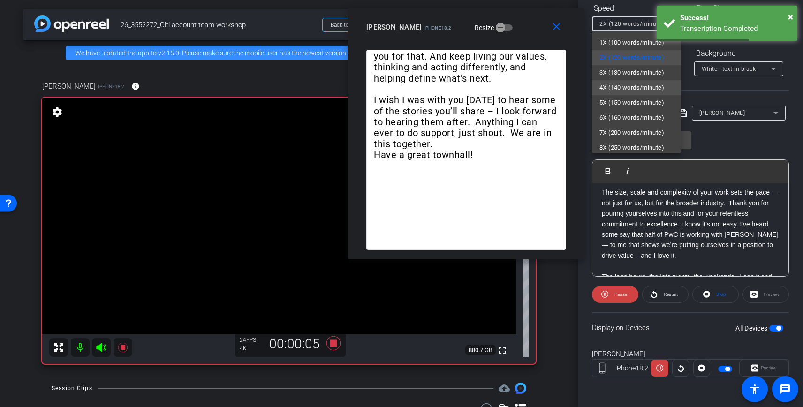
click at [618, 88] on span "4X (140 words/minute)" at bounding box center [631, 87] width 65 height 11
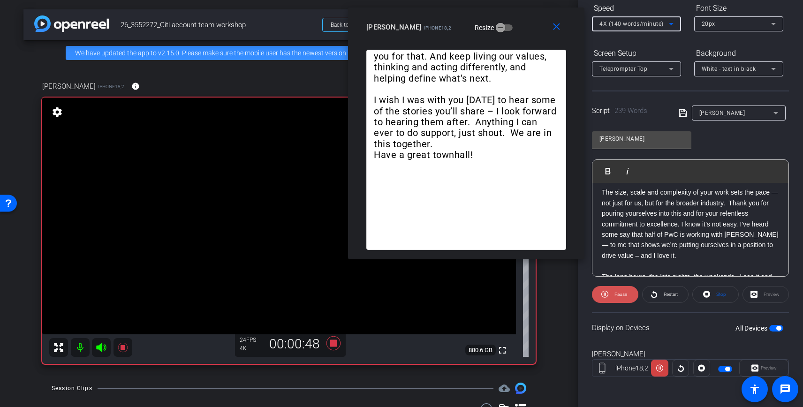
click at [612, 294] on span "Pause" at bounding box center [619, 294] width 15 height 13
click at [612, 294] on span at bounding box center [614, 294] width 45 height 23
click at [612, 294] on span "Pause" at bounding box center [619, 294] width 15 height 13
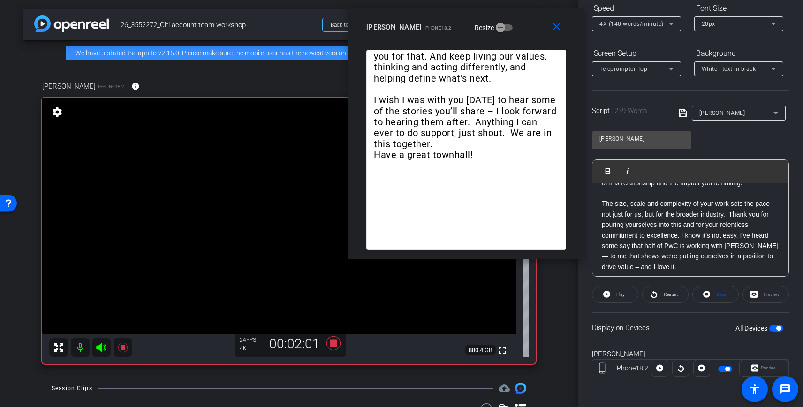
scroll to position [39, 0]
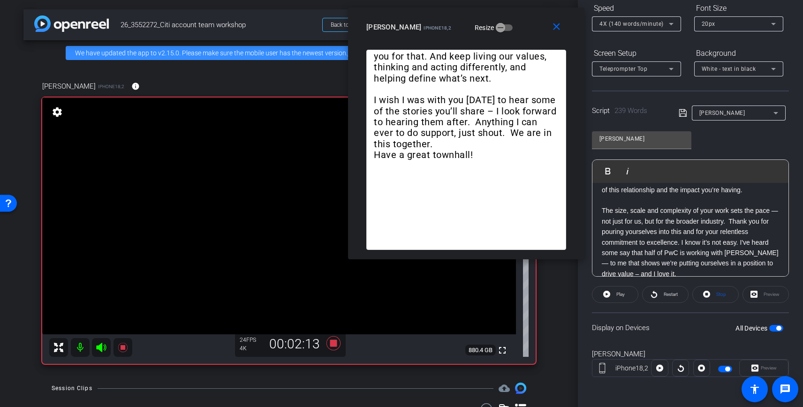
click at [603, 210] on p "The size, scale and complexity of your work sets the pace — not just for us, bu…" at bounding box center [690, 242] width 177 height 74
click at [333, 349] on icon at bounding box center [333, 343] width 23 height 17
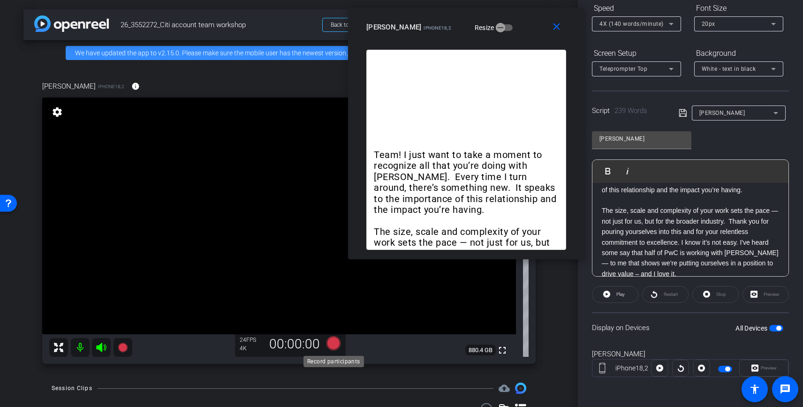
click at [333, 349] on icon at bounding box center [333, 343] width 14 height 14
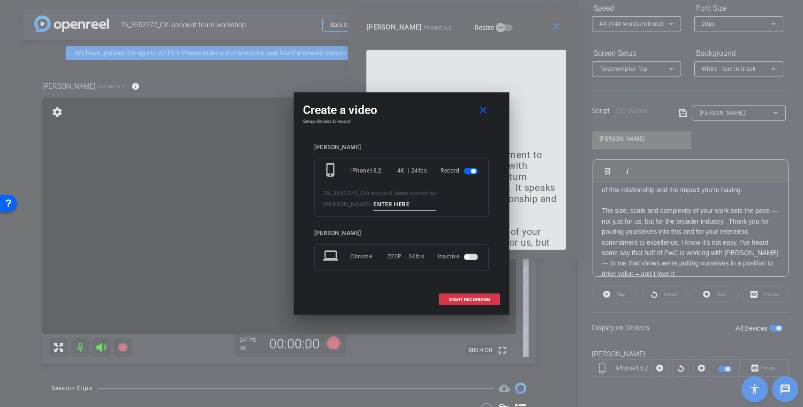
click at [373, 204] on input at bounding box center [404, 205] width 63 height 12
type input "03"
click at [469, 297] on span "START RECORDING" at bounding box center [469, 299] width 41 height 5
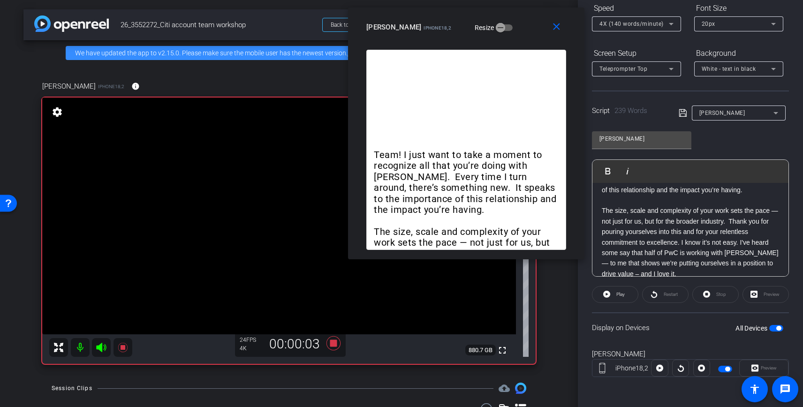
click at [660, 291] on div "Restart" at bounding box center [665, 294] width 46 height 17
click at [660, 294] on div "Restart" at bounding box center [665, 294] width 46 height 17
click at [617, 295] on span "Play" at bounding box center [620, 294] width 8 height 5
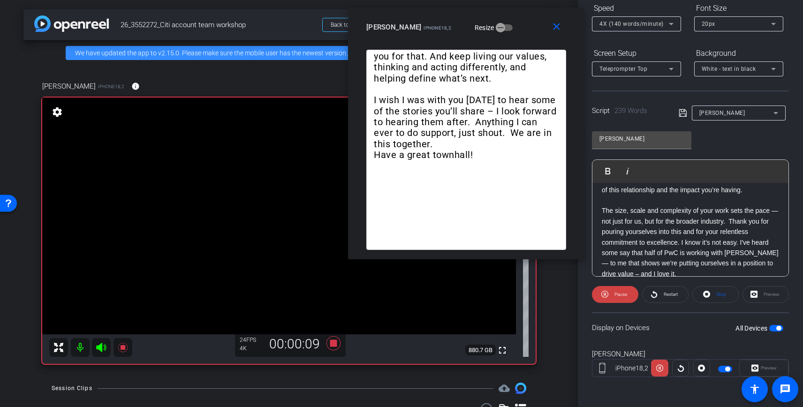
click at [656, 20] on div "4X (140 words/minute)" at bounding box center [633, 24] width 69 height 12
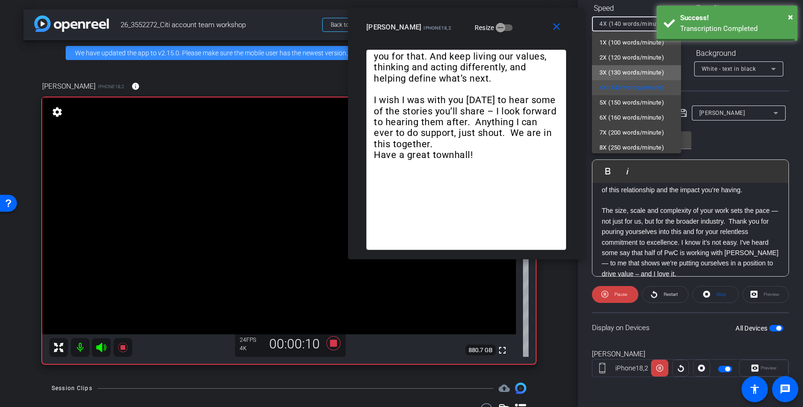
click at [642, 69] on span "3X (130 words/minute)" at bounding box center [631, 72] width 65 height 11
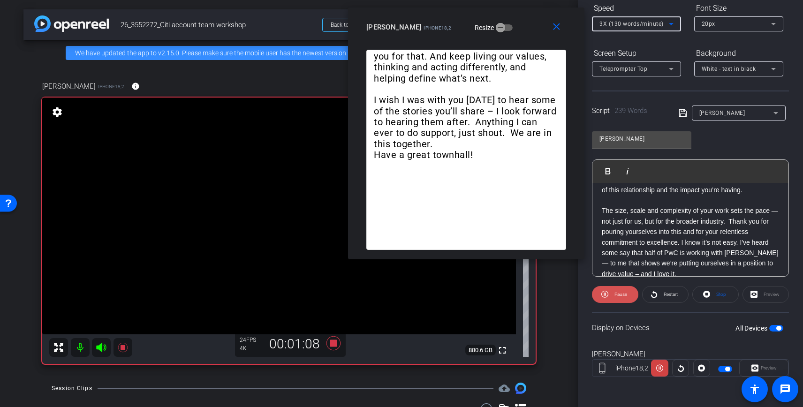
click at [608, 293] on span at bounding box center [615, 294] width 46 height 23
click at [608, 293] on icon at bounding box center [606, 294] width 7 height 7
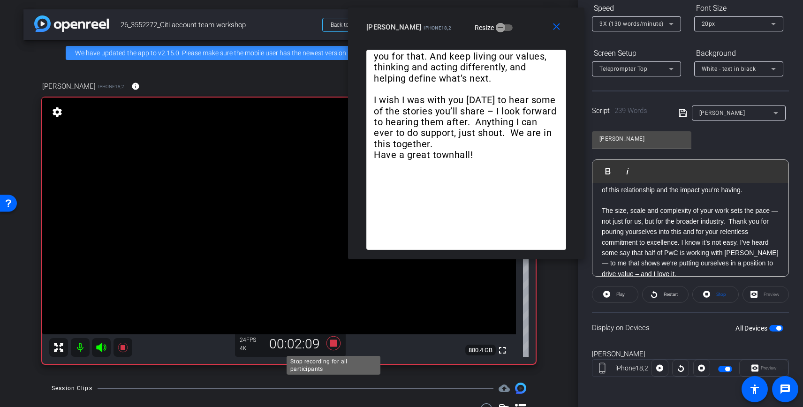
click at [331, 346] on icon at bounding box center [333, 343] width 14 height 14
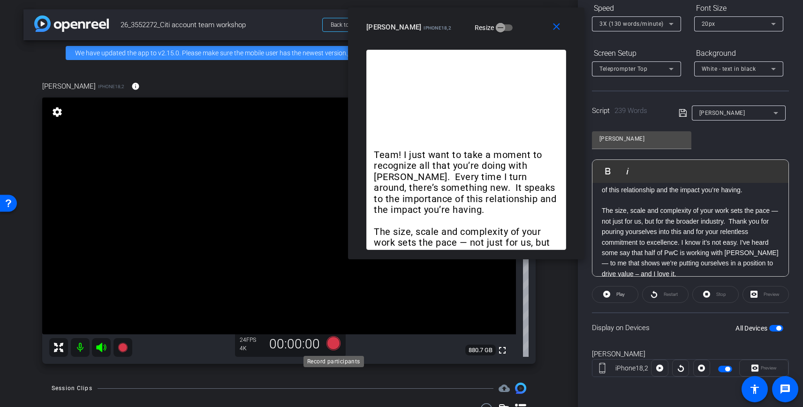
click at [332, 343] on icon at bounding box center [333, 343] width 14 height 14
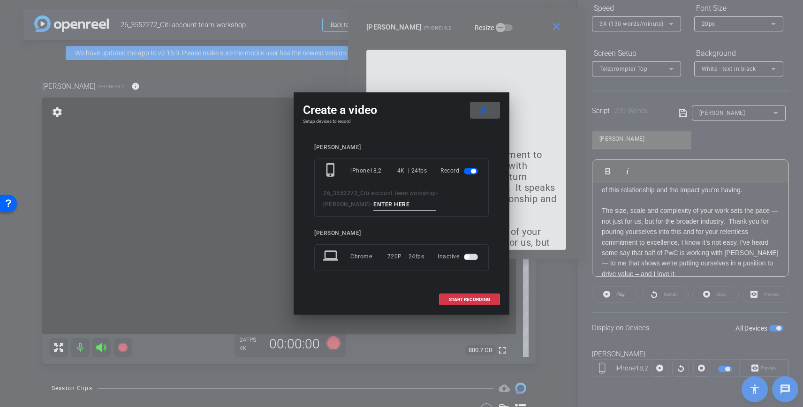
click at [373, 205] on input at bounding box center [404, 205] width 63 height 12
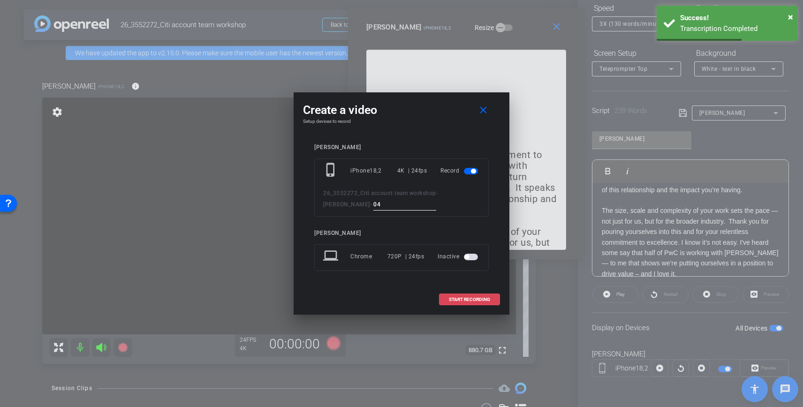
type input "04"
click at [460, 303] on span at bounding box center [469, 299] width 60 height 23
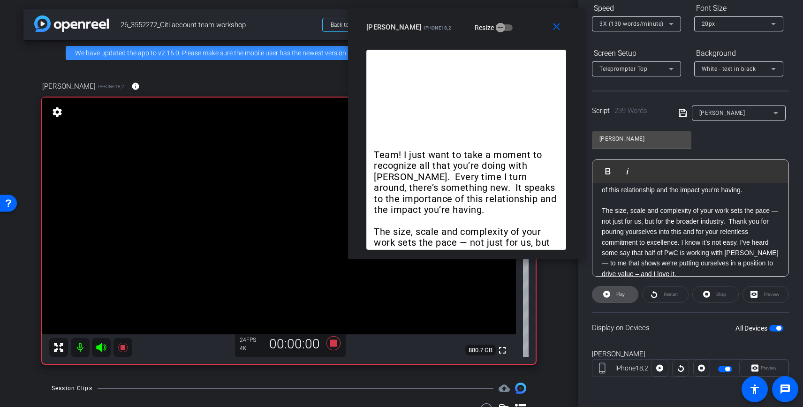
click at [624, 292] on span "Play" at bounding box center [620, 294] width 8 height 5
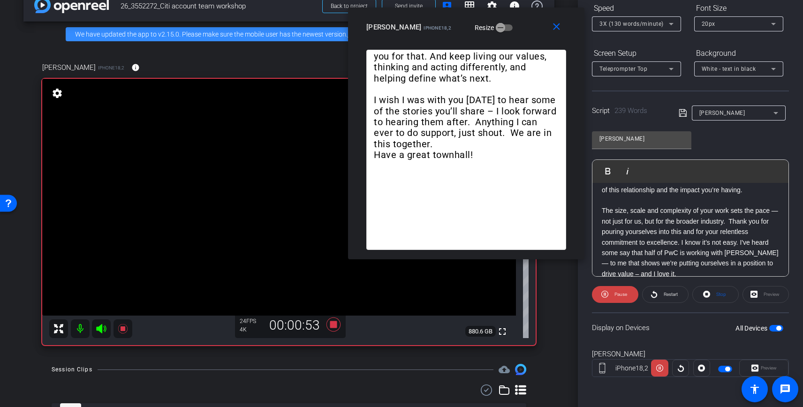
scroll to position [25, 0]
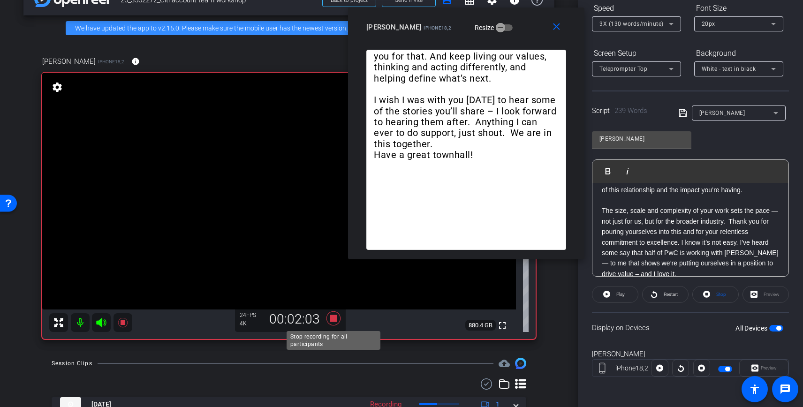
click at [335, 317] on icon at bounding box center [333, 318] width 14 height 14
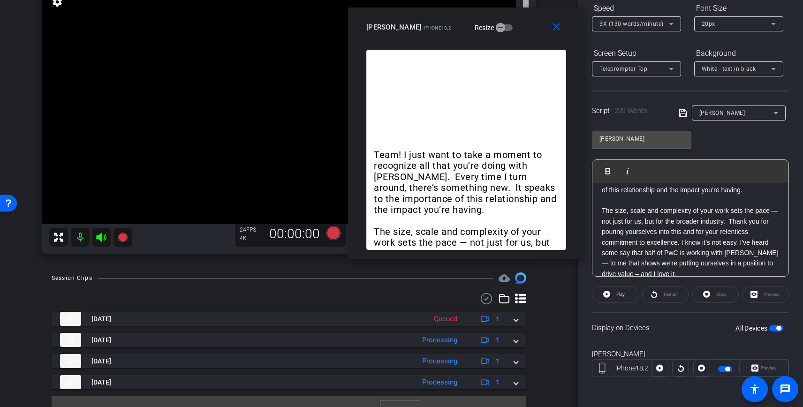
scroll to position [107, 0]
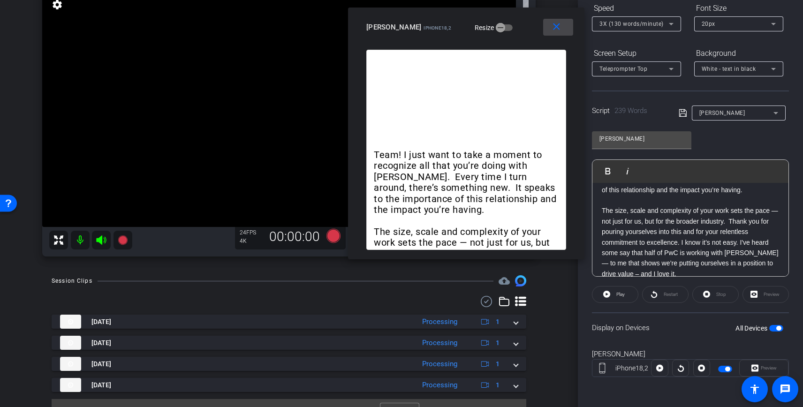
click at [553, 27] on mat-icon "close" at bounding box center [557, 27] width 12 height 12
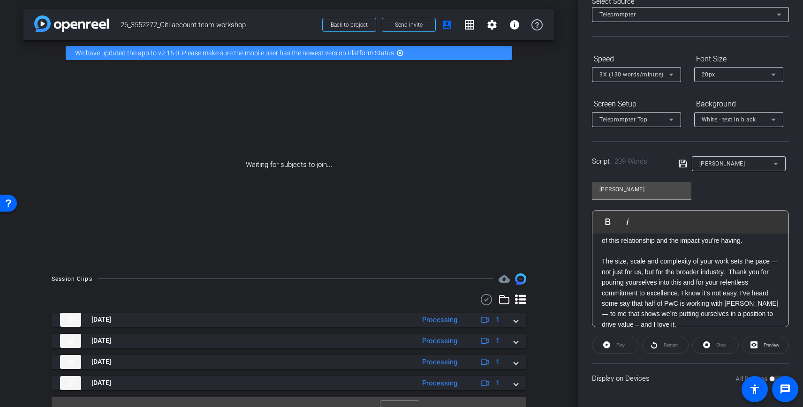
scroll to position [0, 0]
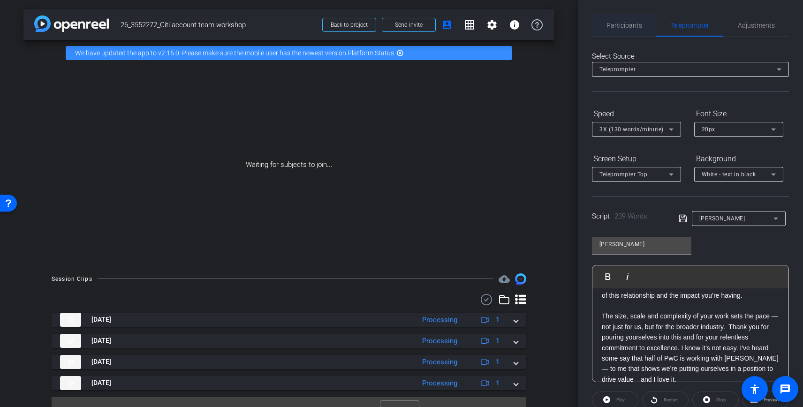
click at [615, 24] on span "Participants" at bounding box center [624, 25] width 36 height 7
